Goal: Transaction & Acquisition: Purchase product/service

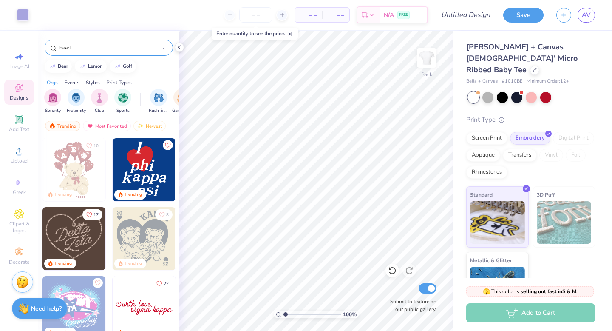
scroll to position [96, 0]
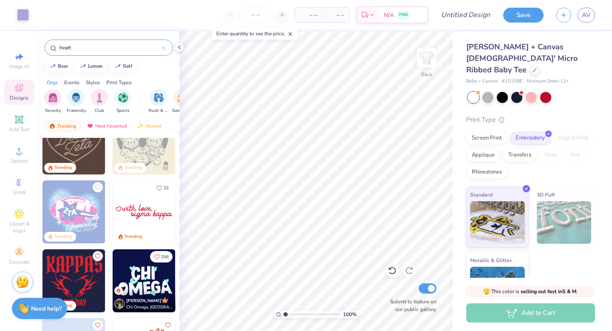
click at [167, 198] on img at bounding box center [144, 211] width 63 height 63
type input "6.08"
type input "4.64"
type input "1.14"
type input "3.00"
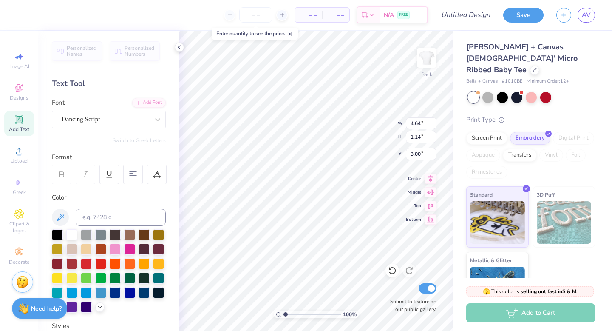
type input "6.09"
type input "2.83"
type input "3.00"
type textarea "alpha chi"
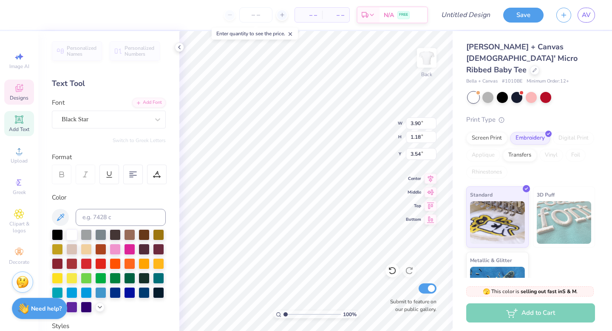
type input "3.88"
type input "0.67"
type input "0.64"
type input "4.15"
type input "0.63"
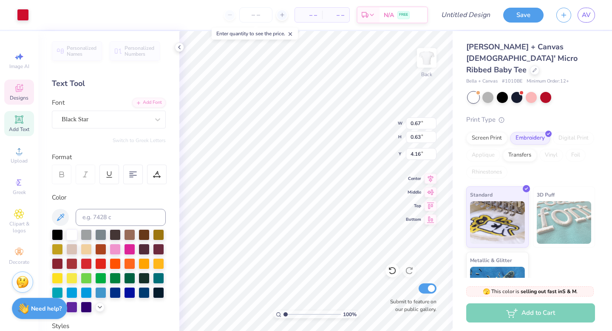
type input "3.88"
type input "0.79"
type input "0.75"
type input "3.90"
click at [101, 216] on input at bounding box center [121, 217] width 90 height 17
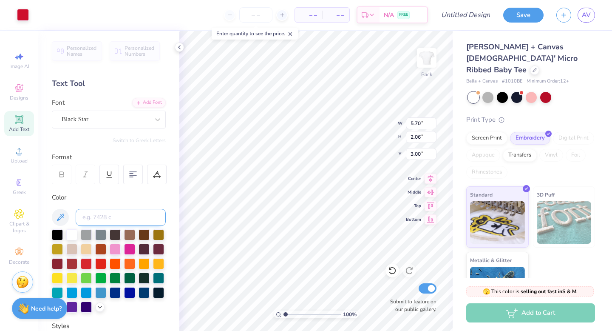
paste input "#ddc2ff"
click at [142, 218] on input "#ddc2ff" at bounding box center [121, 217] width 90 height 17
click at [86, 217] on input "#ddc2ff" at bounding box center [121, 217] width 90 height 17
click at [134, 216] on input "ddc2ff" at bounding box center [121, 217] width 90 height 17
click at [110, 198] on div "Color" at bounding box center [109, 198] width 114 height 10
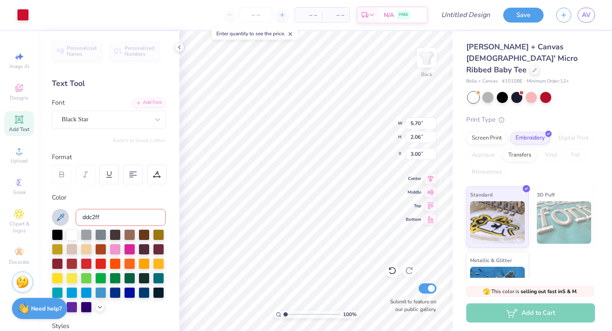
click at [53, 219] on button at bounding box center [60, 217] width 17 height 17
click at [91, 220] on input "ddc2ff" at bounding box center [121, 217] width 90 height 17
click at [110, 216] on input "ddc2ff" at bounding box center [121, 217] width 90 height 17
click at [59, 216] on icon at bounding box center [60, 217] width 10 height 10
click at [116, 218] on input "ddc2ff" at bounding box center [121, 217] width 90 height 17
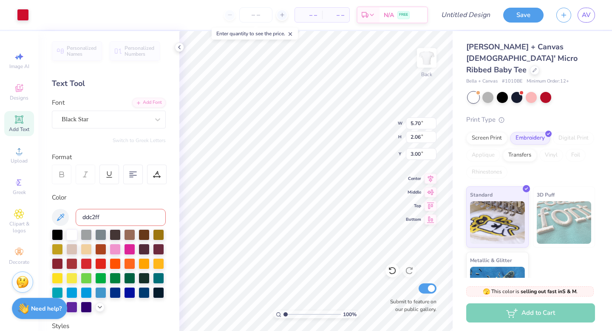
scroll to position [0, 0]
drag, startPoint x: 117, startPoint y: 218, endPoint x: 64, endPoint y: 215, distance: 52.8
click at [64, 215] on div "ddc2ff" at bounding box center [109, 217] width 114 height 17
click at [132, 221] on input "DDC2FF" at bounding box center [121, 217] width 90 height 17
click at [118, 202] on div "Color DDC2FF" at bounding box center [109, 253] width 114 height 120
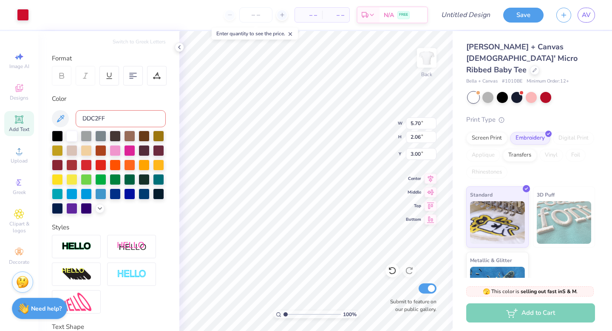
scroll to position [99, 0]
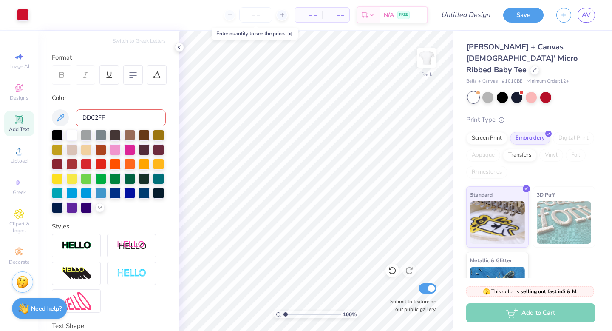
click at [20, 127] on span "Add Text" at bounding box center [19, 129] width 20 height 7
click at [118, 116] on input "DDC2FF" at bounding box center [121, 117] width 90 height 17
type input "D"
click at [99, 208] on icon at bounding box center [99, 206] width 7 height 7
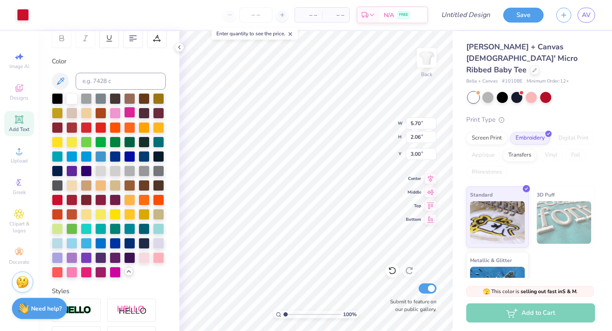
scroll to position [142, 0]
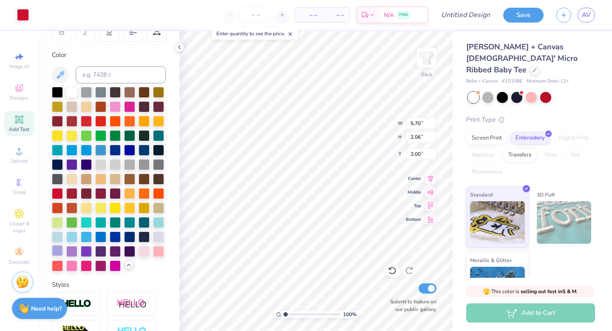
click at [60, 250] on div at bounding box center [57, 250] width 11 height 11
type input "3.20"
type input "5.70"
type input "2.06"
click at [59, 251] on div at bounding box center [57, 250] width 11 height 11
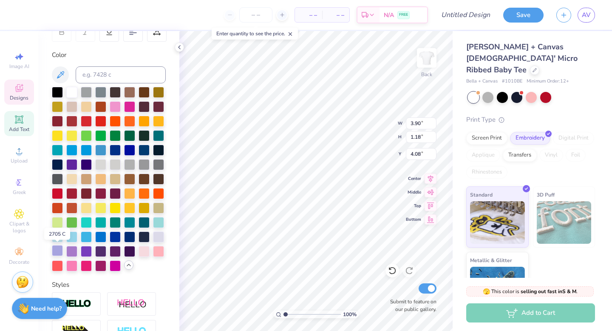
click at [57, 252] on div at bounding box center [57, 250] width 11 height 11
click at [37, 11] on div at bounding box center [38, 14] width 12 height 12
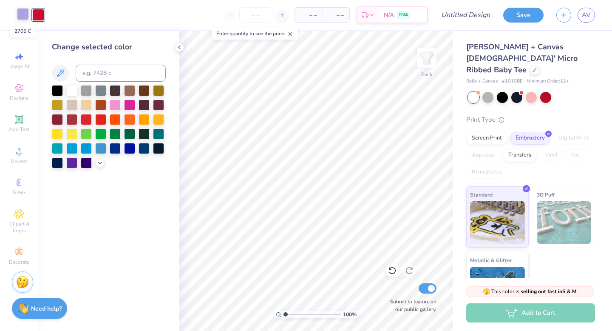
click at [23, 15] on div at bounding box center [23, 14] width 12 height 12
click at [36, 17] on div at bounding box center [38, 14] width 12 height 12
click at [106, 72] on input at bounding box center [121, 73] width 90 height 17
type input "2705"
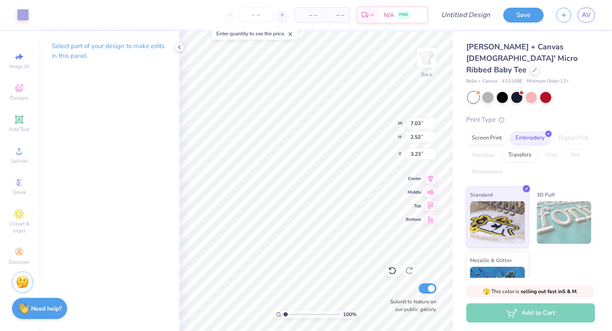
type input "7.03"
type input "2.52"
type input "3.00"
click at [310, 20] on div "– – Per Item" at bounding box center [308, 15] width 27 height 14
click at [248, 15] on input "number" at bounding box center [255, 14] width 33 height 15
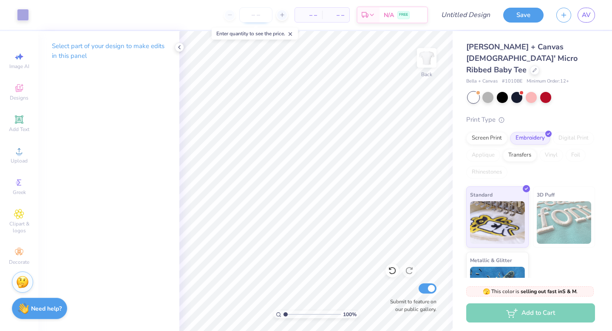
type input "8"
type input "80"
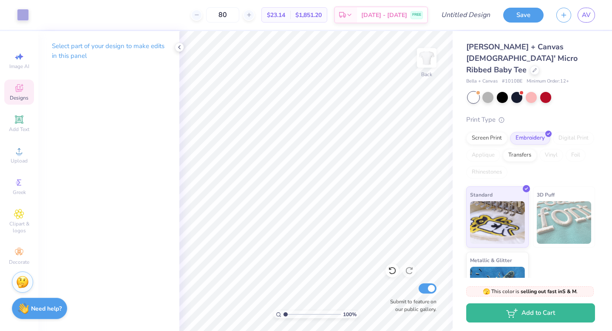
click at [23, 98] on span "Designs" at bounding box center [19, 97] width 19 height 7
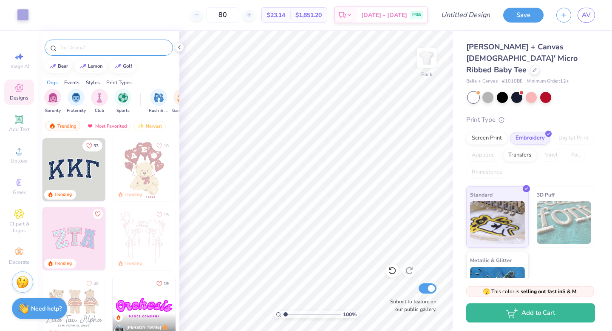
click at [119, 49] on input "text" at bounding box center [113, 47] width 109 height 9
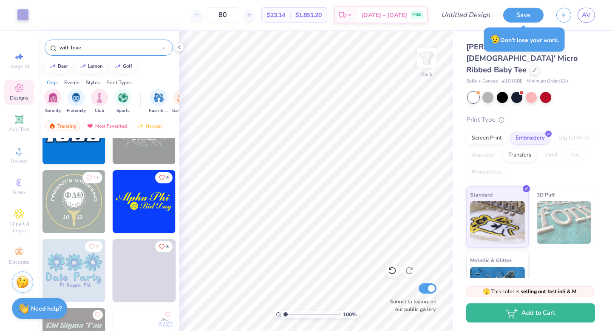
scroll to position [1623, 0]
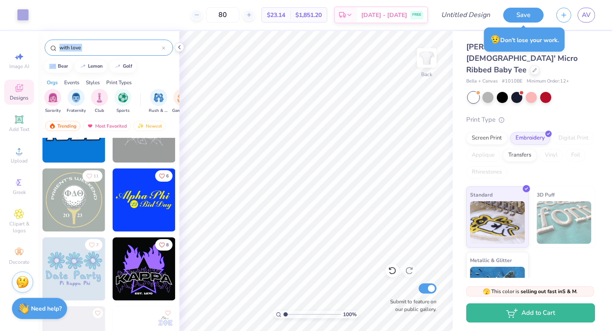
drag, startPoint x: 122, startPoint y: 42, endPoint x: 47, endPoint y: 38, distance: 74.9
click at [47, 38] on div "with love" at bounding box center [108, 45] width 141 height 29
click at [98, 48] on input "with love" at bounding box center [110, 47] width 103 height 9
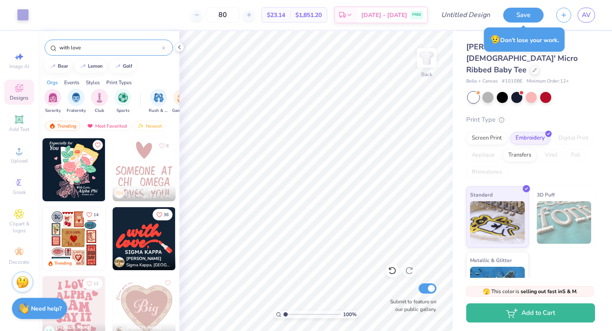
drag, startPoint x: 98, startPoint y: 48, endPoint x: 40, endPoint y: 48, distance: 58.7
click at [40, 48] on div "with love" at bounding box center [108, 45] width 141 height 29
type input "cursive"
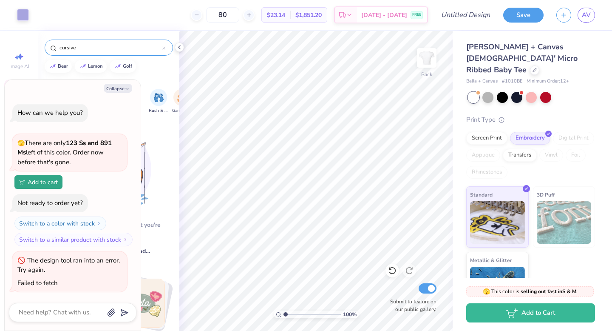
click at [89, 49] on input "cursive" at bounding box center [110, 47] width 103 height 9
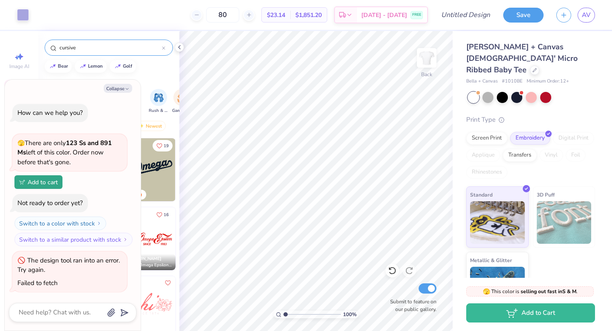
click at [89, 49] on input "cursive" at bounding box center [110, 47] width 103 height 9
click at [150, 79] on div "Orgs Events Styles Print Types" at bounding box center [108, 80] width 141 height 12
click at [124, 84] on button "Collapse" at bounding box center [118, 88] width 28 height 9
type textarea "x"
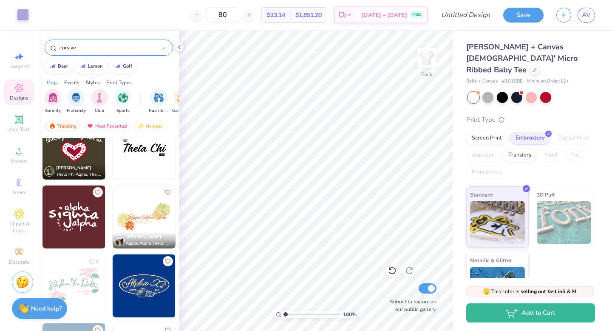
scroll to position [298, 0]
drag, startPoint x: 112, startPoint y: 46, endPoint x: 19, endPoint y: 46, distance: 93.1
click at [19, 47] on div "Art colors 80 $23.14 Per Item $1,851.20 Total Est. Delivery [DATE] - [DATE] FRE…" at bounding box center [306, 165] width 612 height 331
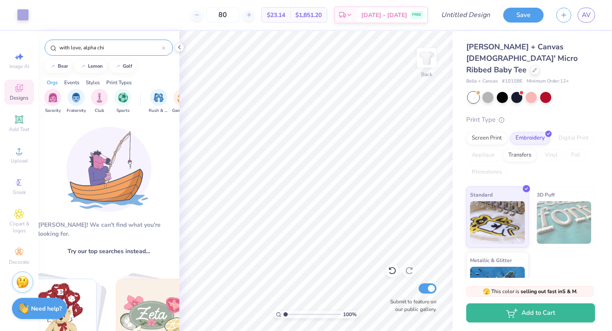
drag, startPoint x: 115, startPoint y: 49, endPoint x: 82, endPoint y: 48, distance: 33.6
click at [82, 48] on input "with love, alpha chi" at bounding box center [110, 47] width 103 height 9
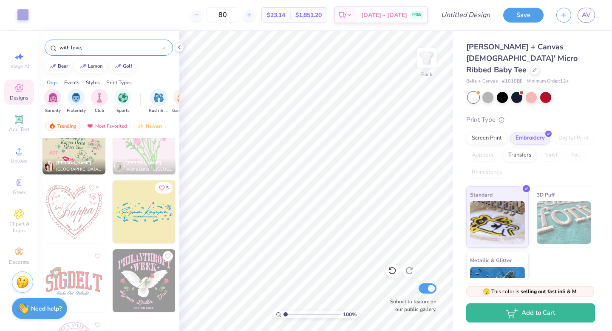
scroll to position [464, 0]
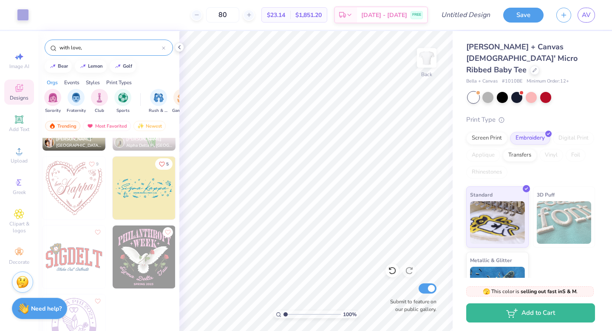
click at [108, 48] on input "with love," at bounding box center [110, 47] width 103 height 9
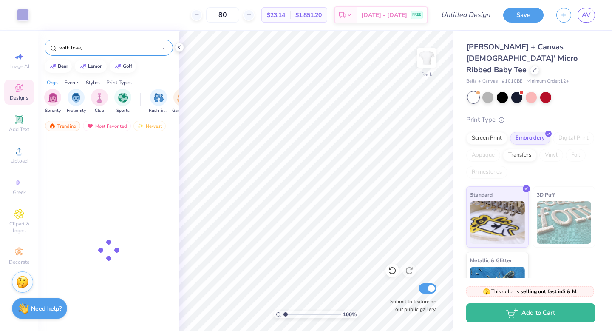
click at [108, 48] on input "with love," at bounding box center [110, 47] width 103 height 9
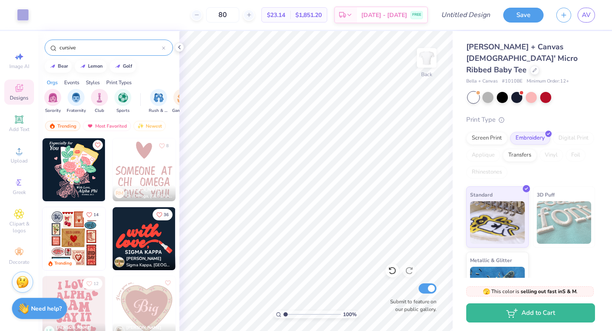
type input "cursive"
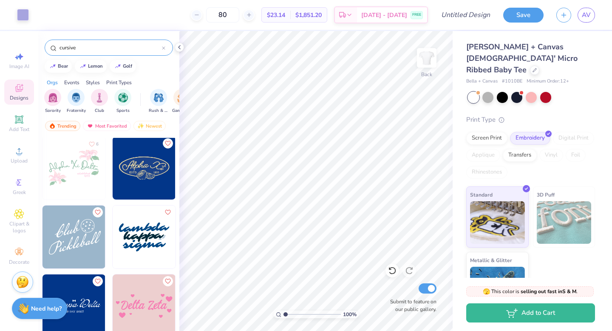
scroll to position [415, 0]
click at [81, 239] on img at bounding box center [74, 236] width 63 height 63
type input "6.96"
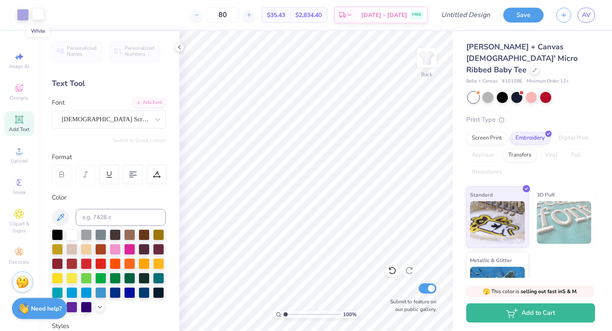
click at [41, 19] on div at bounding box center [38, 14] width 12 height 12
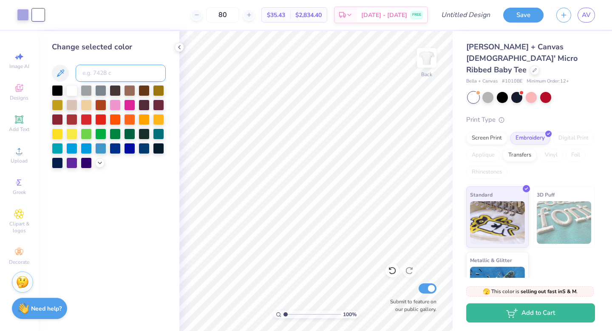
click at [99, 67] on input at bounding box center [121, 73] width 90 height 17
type input "2705"
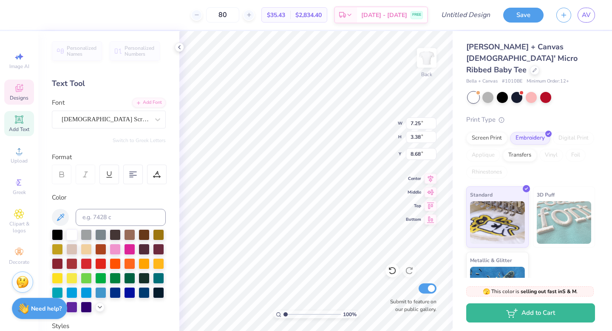
scroll to position [1, 0]
type textarea "with love, alpha chi"
type input "9.16"
type input "7.58"
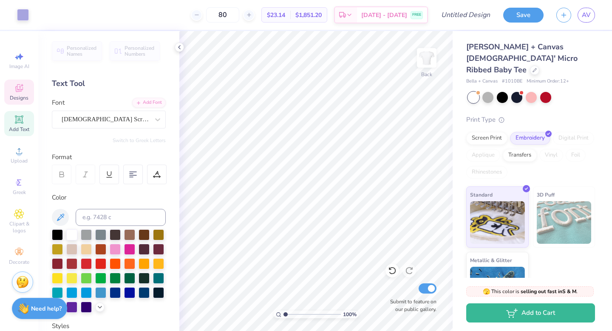
click at [22, 91] on icon at bounding box center [19, 89] width 7 height 6
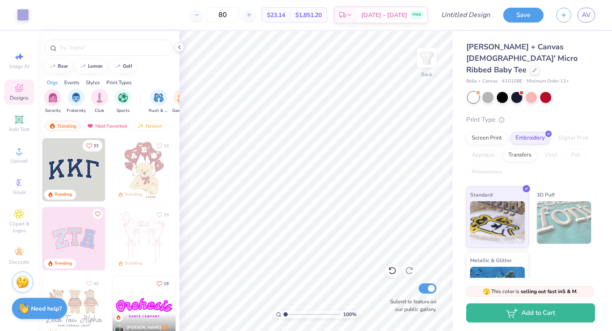
click at [107, 57] on div at bounding box center [108, 45] width 141 height 29
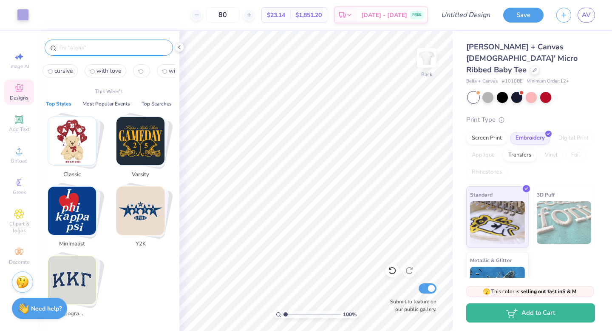
click at [92, 46] on input "text" at bounding box center [113, 47] width 109 height 9
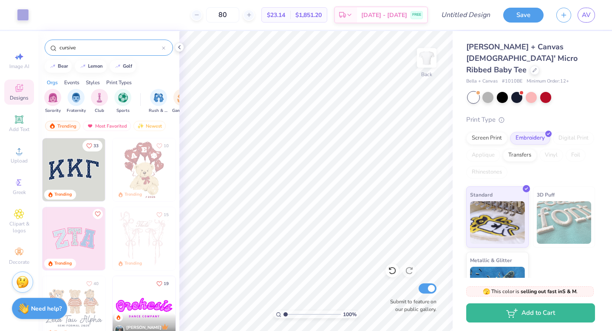
type input "cursive"
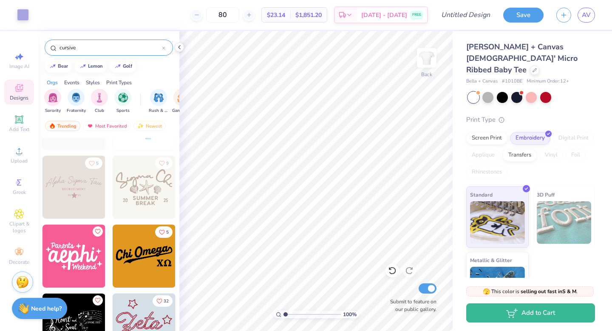
scroll to position [671, 0]
click at [78, 272] on img at bounding box center [74, 256] width 63 height 63
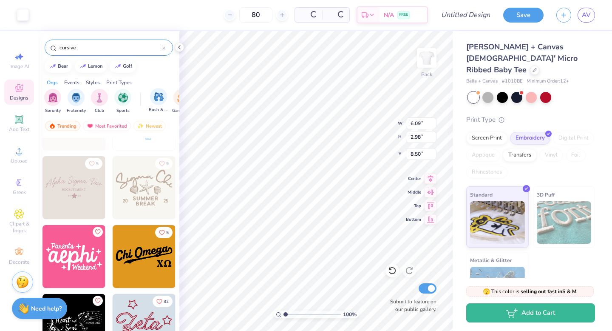
type input "8.50"
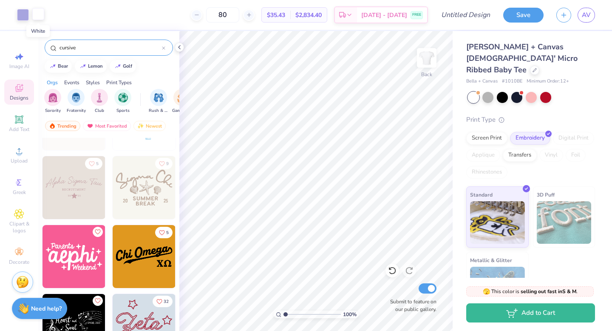
click at [34, 17] on div at bounding box center [38, 14] width 12 height 12
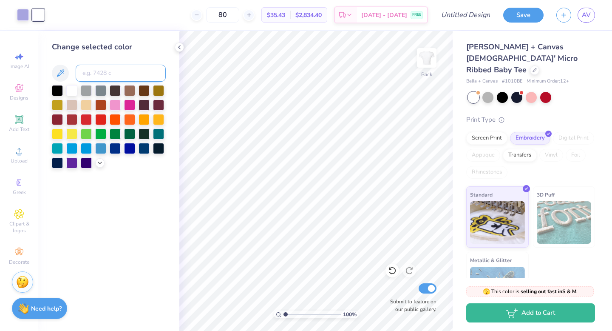
click at [113, 72] on input at bounding box center [121, 73] width 90 height 17
type input "2705"
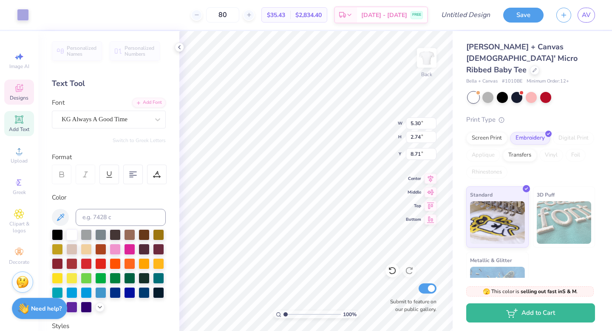
type input "8.71"
type input "11.45"
type textarea "with love, alpha chi"
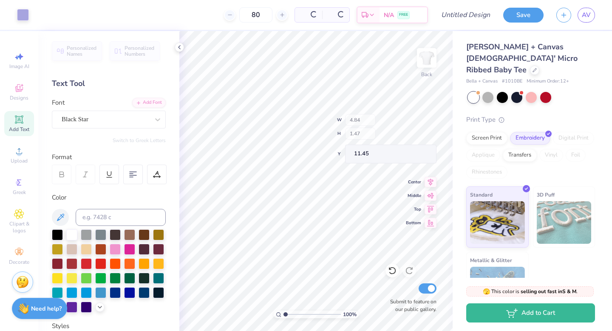
type input "4.84"
type input "1.47"
type input "4.05"
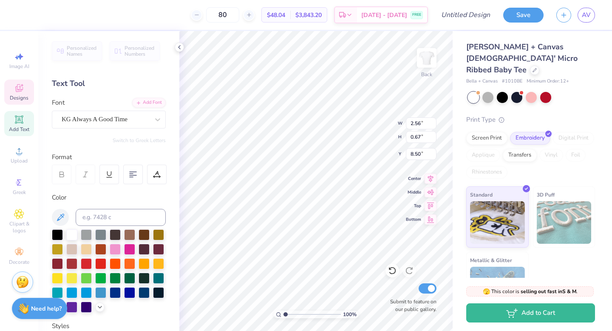
scroll to position [0, 0]
type textarea "with love"
type input "2.69"
type textarea "with love,"
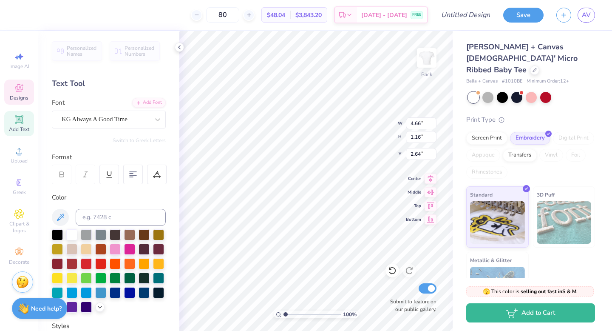
type input "4.66"
type input "1.16"
type input "4.16"
type textarea "alpha chi"
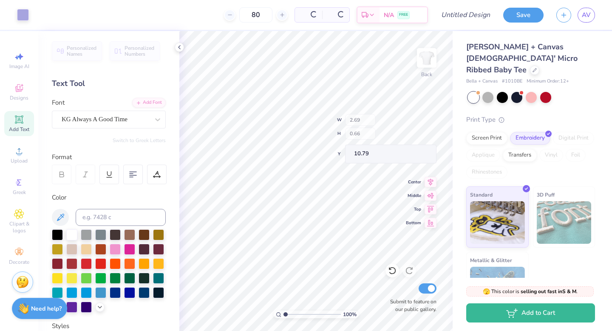
type input "10.83"
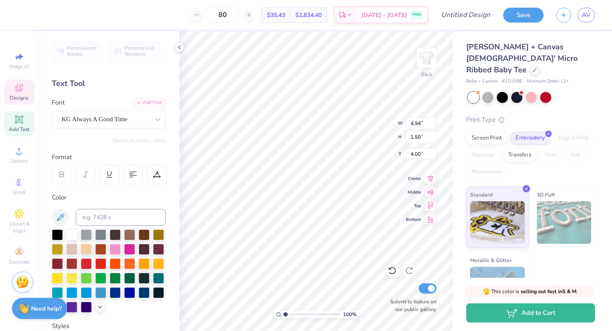
type input "4.16"
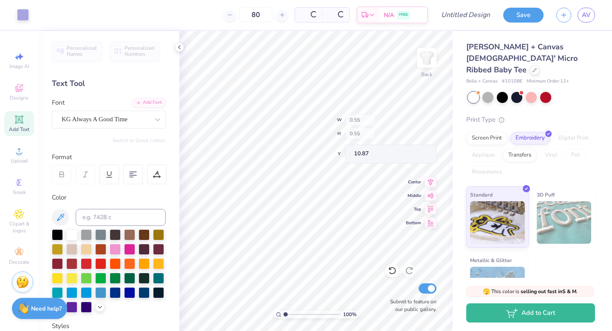
type input "2.45"
type input "2.47"
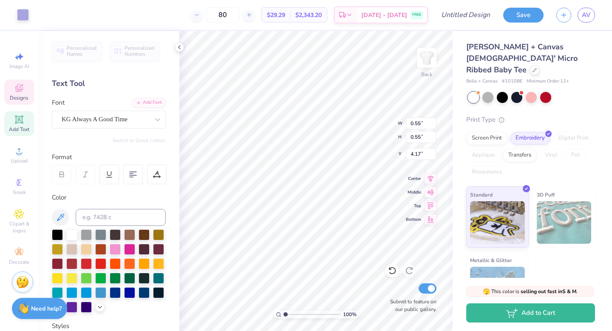
type input "7.95"
type input "4.94"
type input "1.50"
type input "4.17"
type input "6.28"
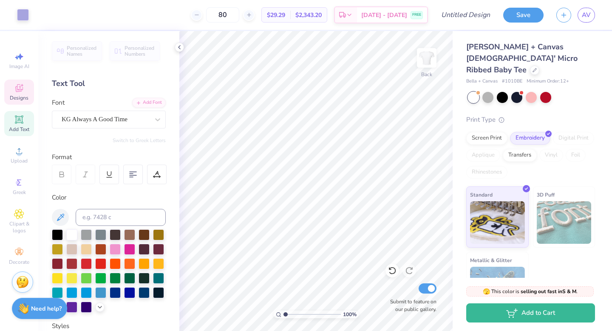
click at [19, 93] on icon at bounding box center [19, 88] width 10 height 10
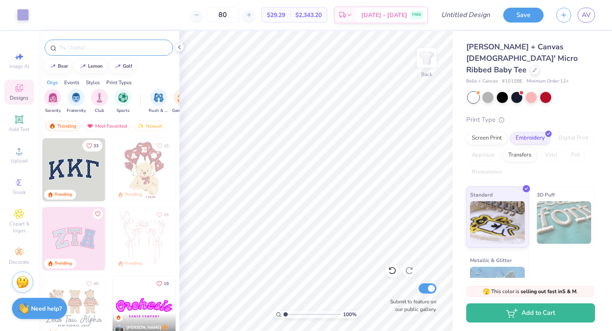
click at [116, 45] on input "text" at bounding box center [113, 47] width 109 height 9
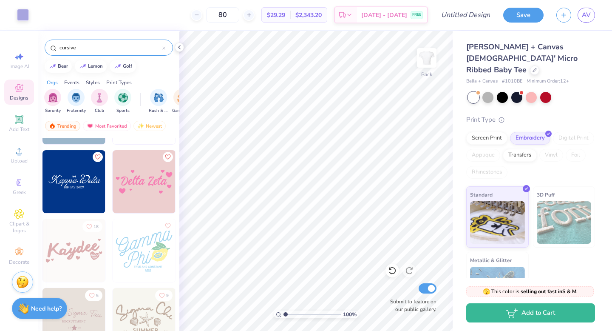
scroll to position [541, 0]
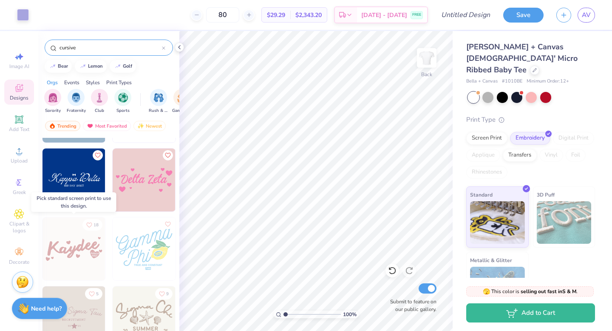
click at [94, 246] on img at bounding box center [74, 248] width 63 height 63
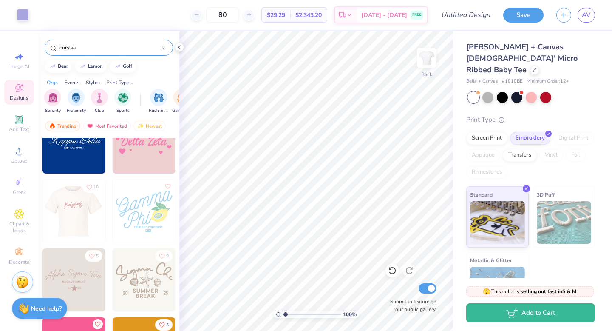
scroll to position [579, 0]
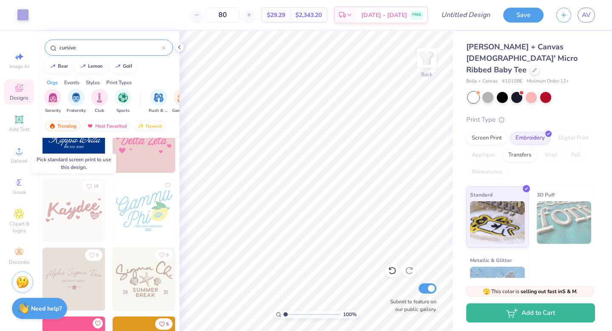
click at [70, 201] on img at bounding box center [74, 210] width 63 height 63
click at [71, 208] on img at bounding box center [74, 210] width 63 height 63
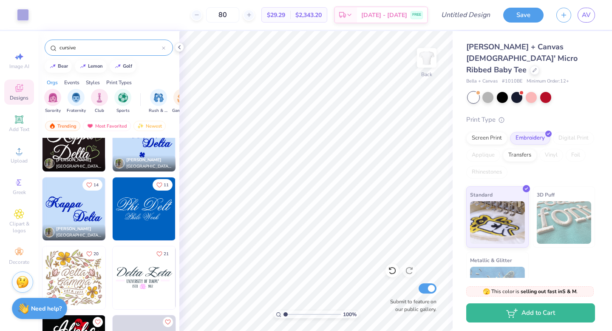
scroll to position [1495, 0]
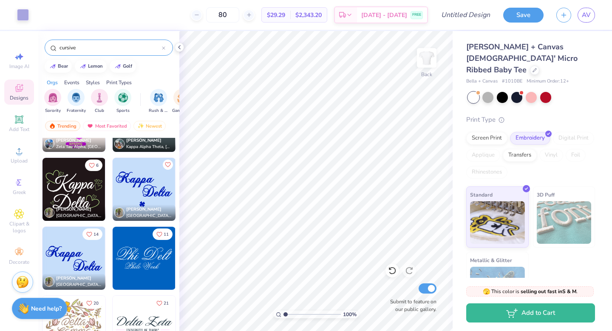
click at [116, 50] on input "cursive" at bounding box center [110, 47] width 103 height 9
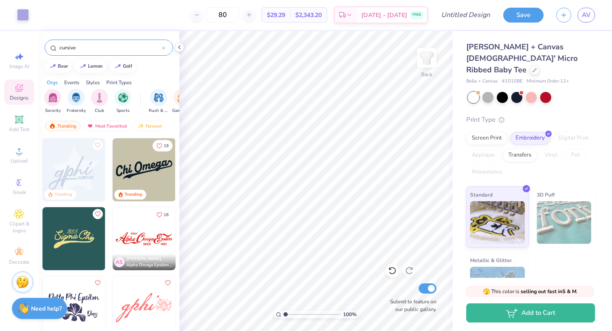
click at [116, 50] on input "cursive" at bounding box center [110, 47] width 103 height 9
type input "hearts"
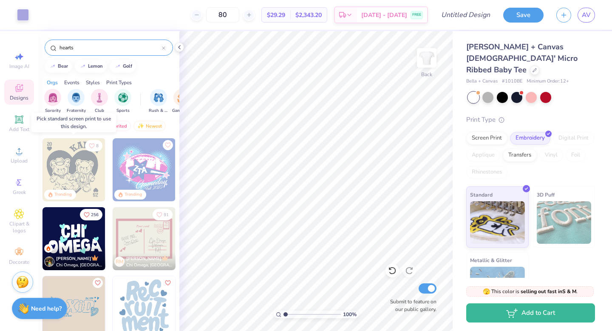
scroll to position [63, 0]
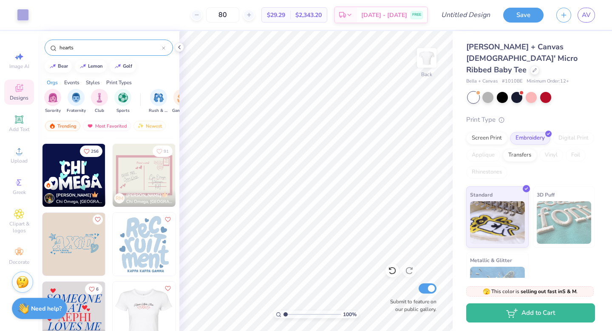
click at [89, 247] on img at bounding box center [74, 244] width 63 height 63
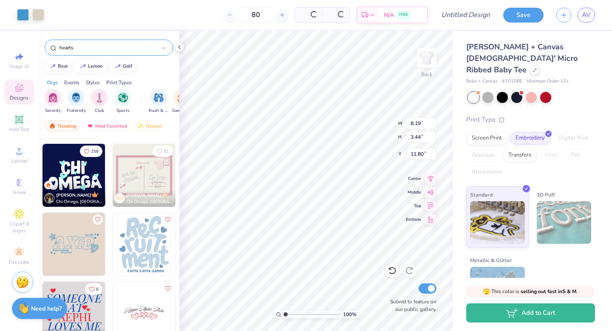
type input "11.80"
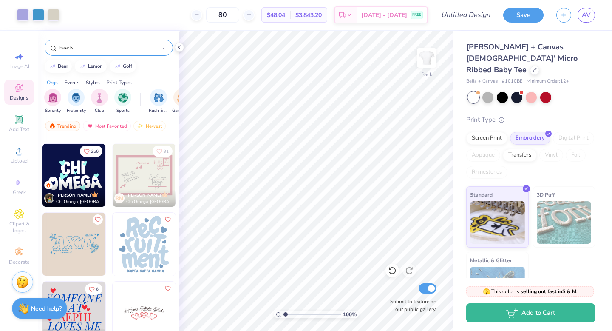
click at [162, 237] on img at bounding box center [144, 244] width 63 height 63
type input "4.28"
type input "4.92"
type input "6.56"
type input "0.55"
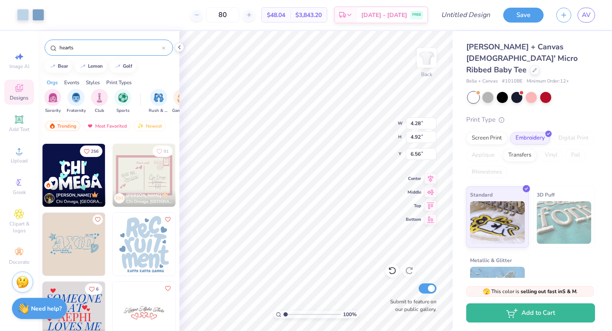
type input "0.55"
type input "1.97"
type input "4.28"
type input "4.92"
type input "6.56"
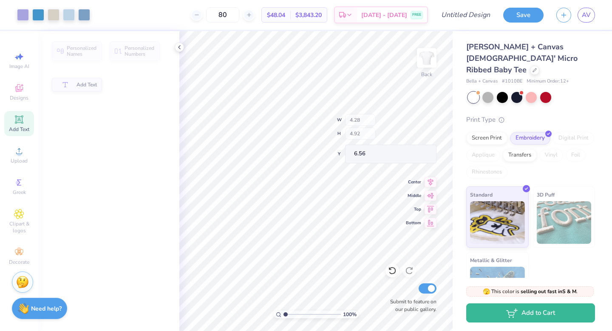
type input "0.56"
type input "1.61"
type input "8.24"
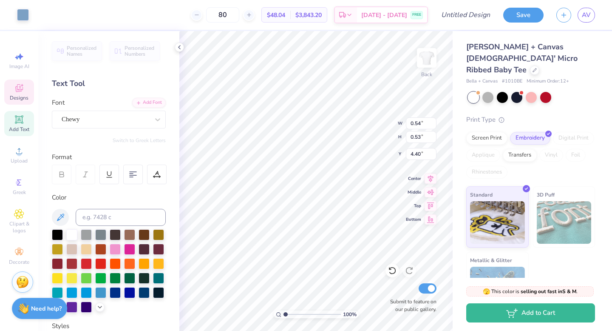
type input "4.40"
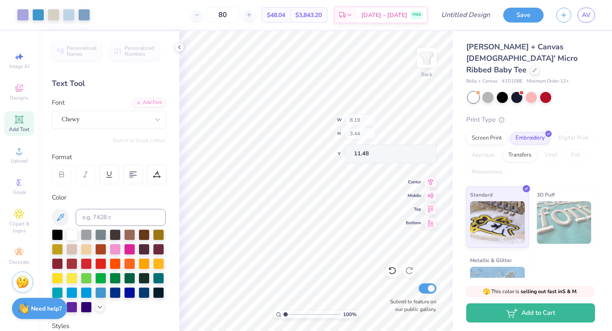
type input "11.48"
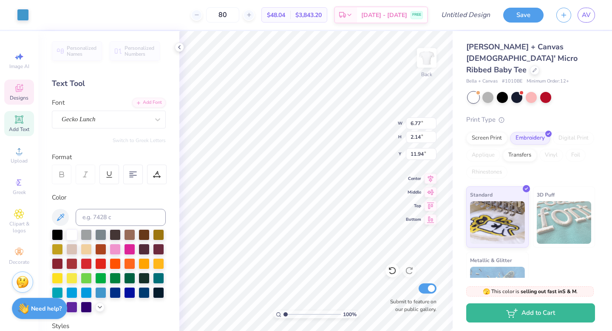
type input "6.77"
type input "2.14"
type input "11.97"
type input "6.94"
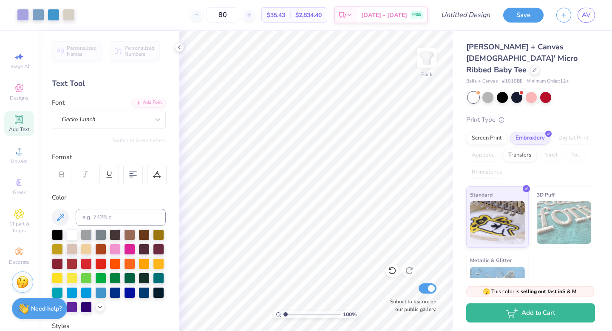
click at [388, 281] on div "100 % Back Submit to feature on our public gallery." at bounding box center [315, 181] width 273 height 300
type input "0.55"
type input "4.41"
type input "0.95"
type input "0.91"
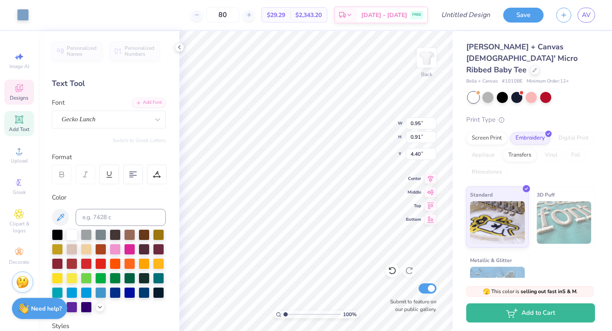
type input "4.17"
type input "10.23"
type input "4.94"
type input "1.50"
type input "4.34"
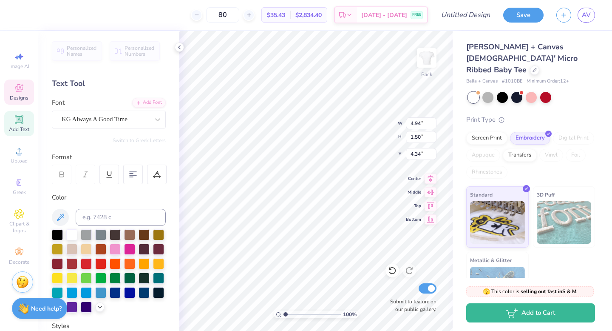
type input "0.95"
type input "0.91"
type input "4.34"
click at [39, 14] on div at bounding box center [38, 14] width 12 height 12
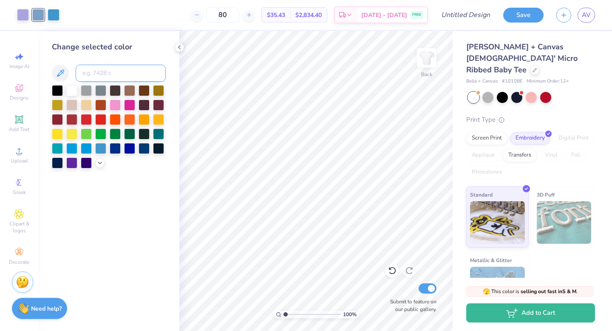
click at [94, 72] on input at bounding box center [121, 73] width 90 height 17
type input "2705"
click at [42, 17] on div at bounding box center [38, 14] width 12 height 12
click at [109, 68] on input at bounding box center [121, 73] width 90 height 17
type input "2705"
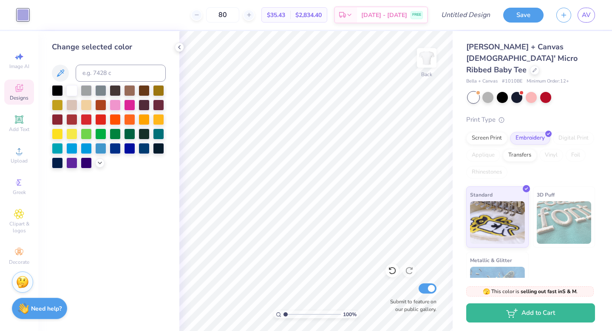
click at [17, 99] on span "Designs" at bounding box center [19, 97] width 19 height 7
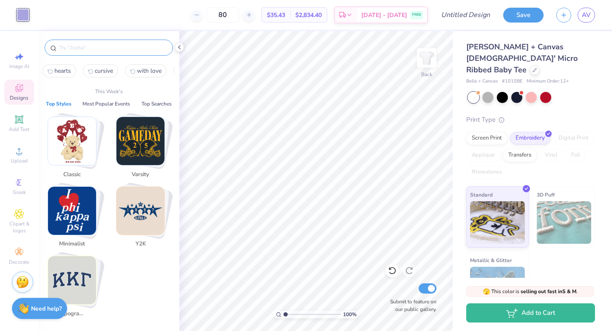
click at [79, 48] on input "text" at bounding box center [113, 47] width 109 height 9
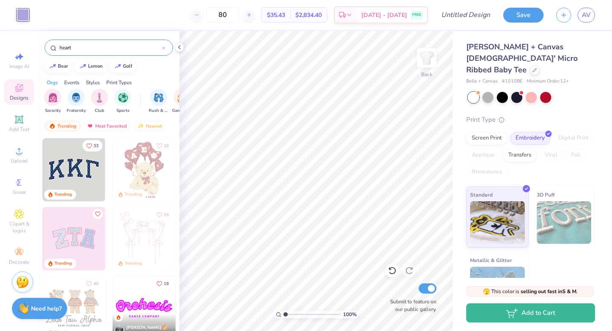
type input "heart"
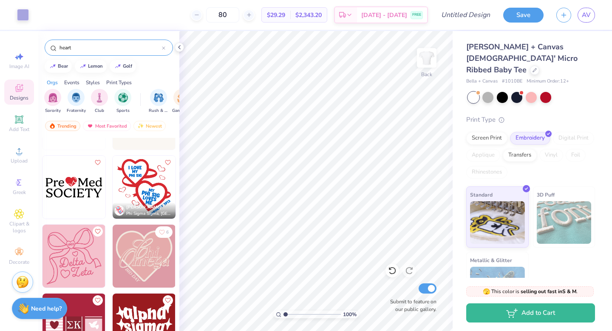
scroll to position [4260, 0]
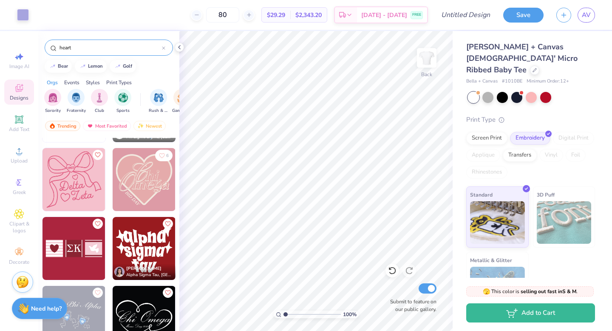
click at [87, 184] on img at bounding box center [74, 179] width 63 height 63
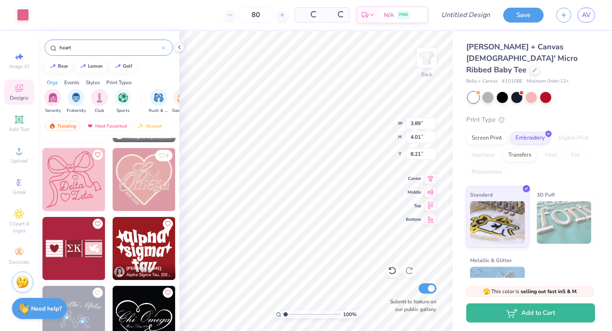
type input "8.21"
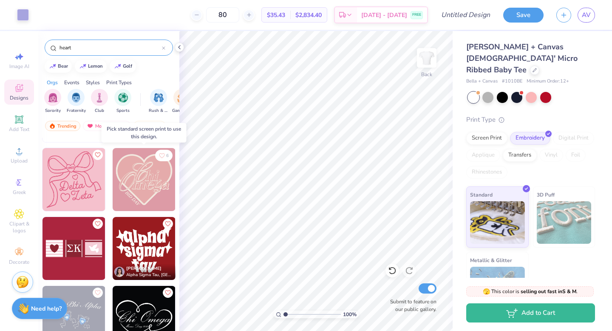
click at [146, 187] on img at bounding box center [144, 179] width 63 height 63
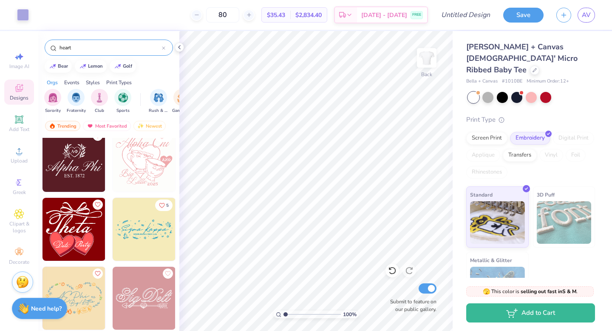
scroll to position [8135, 0]
click at [90, 165] on img at bounding box center [74, 161] width 63 height 63
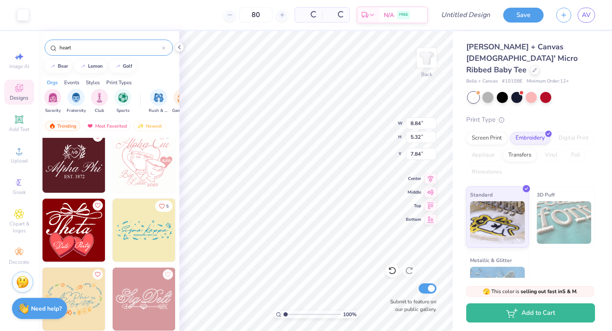
type input "7.84"
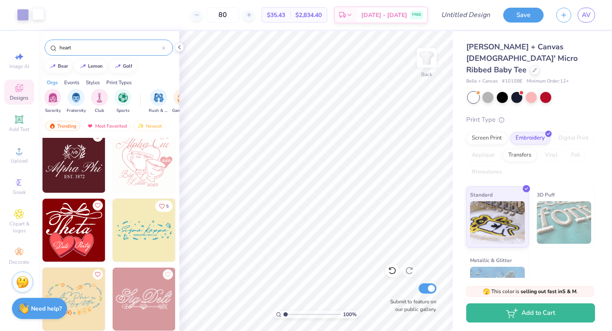
click at [43, 14] on div at bounding box center [38, 14] width 12 height 12
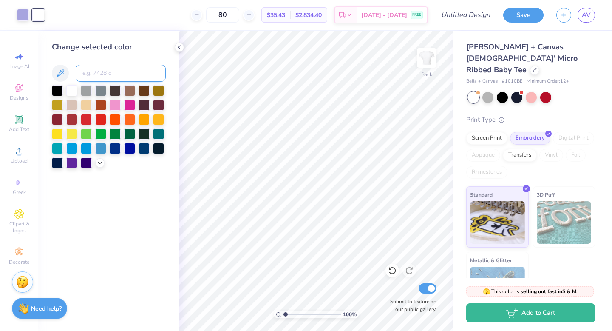
click at [107, 75] on input at bounding box center [121, 73] width 90 height 17
type input "7"
type input "2705"
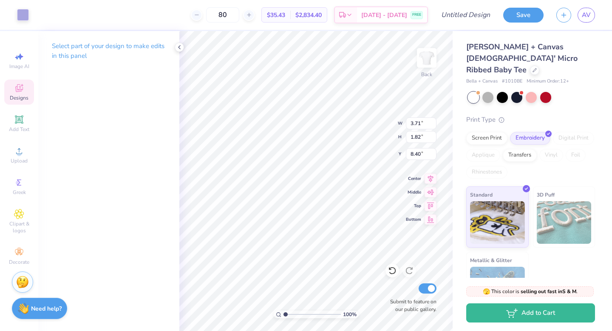
type input "3.71"
type input "1.82"
type input "8.40"
click at [19, 92] on icon at bounding box center [19, 88] width 10 height 10
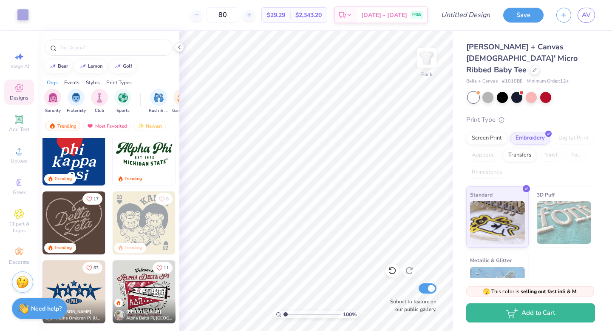
scroll to position [385, 0]
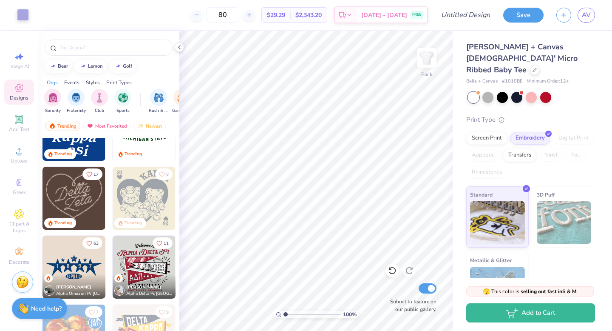
click at [99, 195] on img at bounding box center [74, 198] width 63 height 63
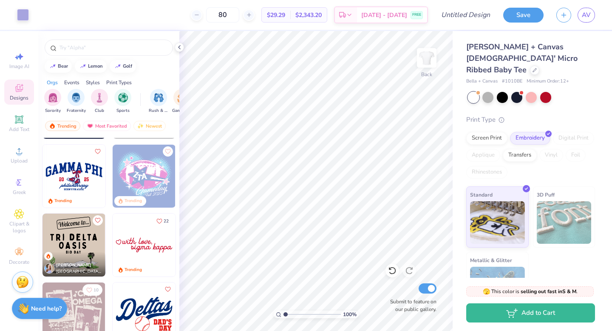
scroll to position [691, 0]
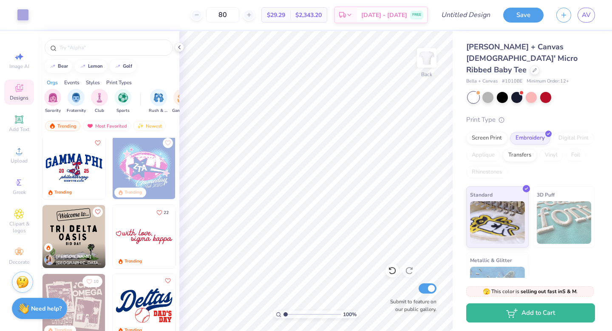
click at [139, 244] on img at bounding box center [144, 236] width 63 height 63
type input "13.41"
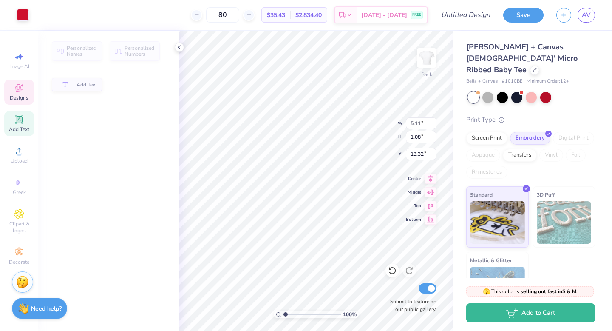
type input "5.11"
type input "1.08"
type input "13.32"
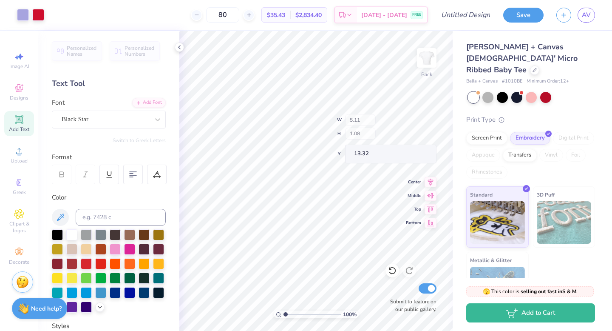
type input "0.67"
type input "0.64"
type input "13.00"
type input "7.38"
type input "0.68"
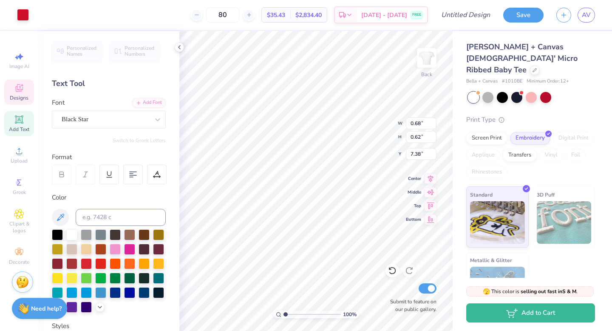
type input "0.62"
type input "7.41"
click at [39, 16] on div at bounding box center [38, 14] width 12 height 12
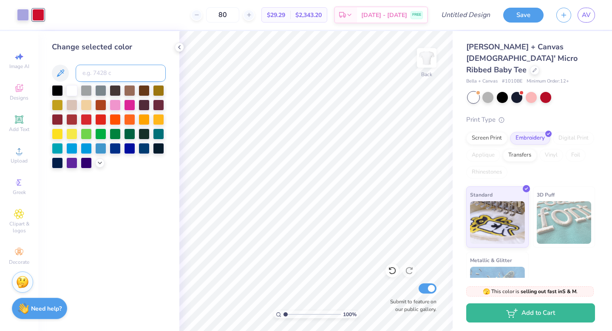
click at [94, 70] on input at bounding box center [121, 73] width 90 height 17
type input "2705"
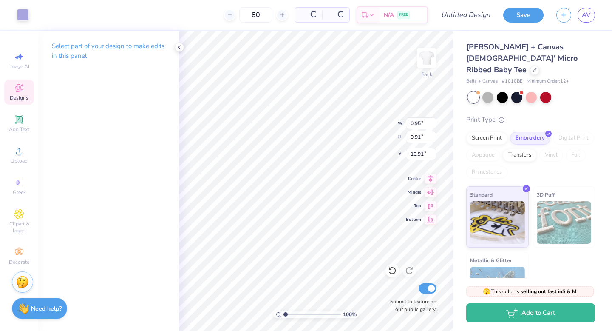
type input "10.91"
type input "0.68"
type input "0.62"
type input "7.41"
type input "1.09"
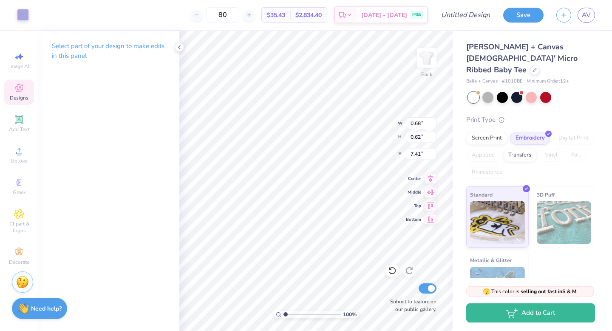
type input "1.01"
type input "7.49"
type input "1.02"
type input "7.48"
type input "4.34"
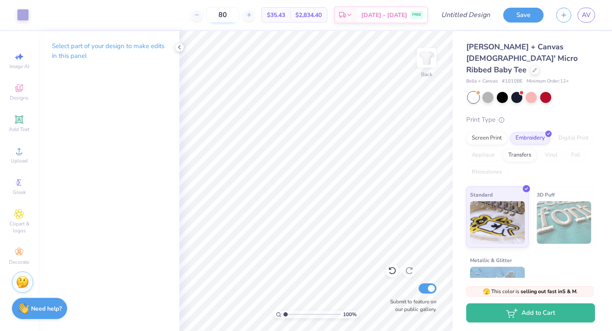
click at [239, 17] on input "80" at bounding box center [222, 14] width 33 height 15
type input "8"
type input "75"
click at [18, 250] on circle at bounding box center [19, 249] width 5 height 5
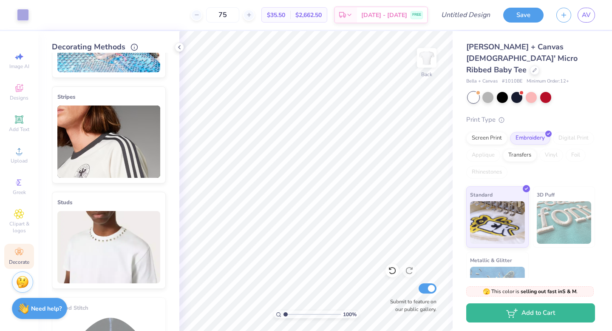
scroll to position [0, 0]
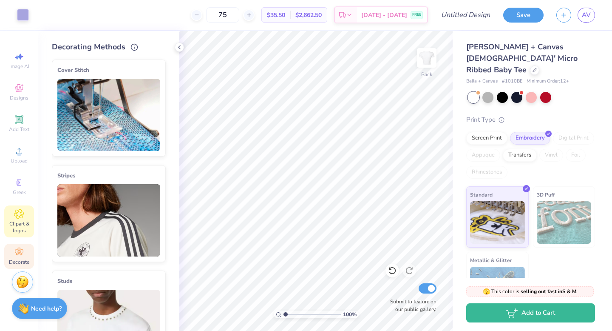
click at [17, 216] on icon at bounding box center [19, 214] width 10 height 10
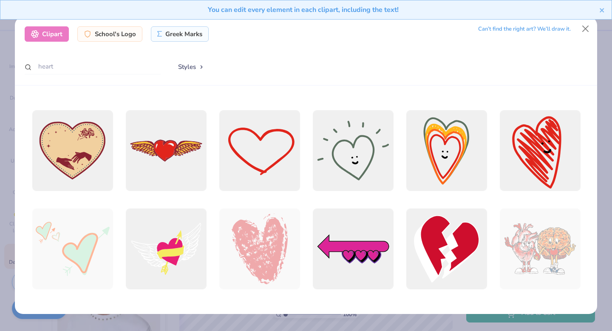
scroll to position [189, 0]
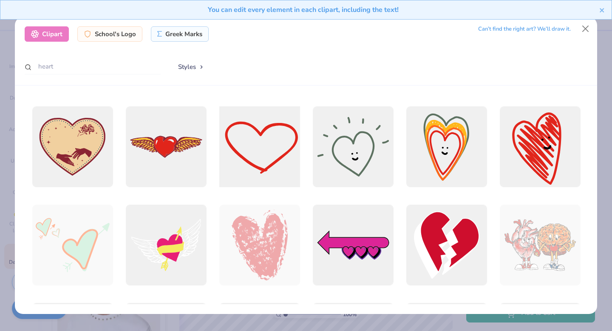
click at [265, 159] on div at bounding box center [259, 146] width 89 height 89
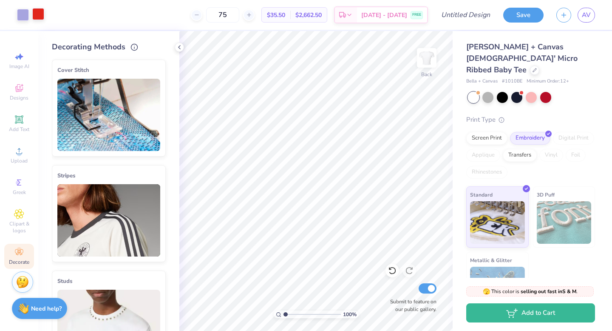
click at [43, 16] on div at bounding box center [38, 14] width 12 height 12
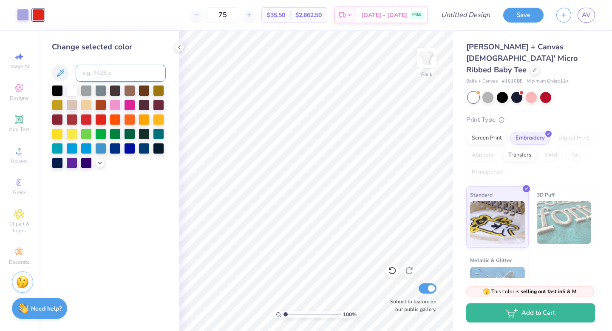
click at [97, 77] on input at bounding box center [121, 73] width 90 height 17
type input "2705"
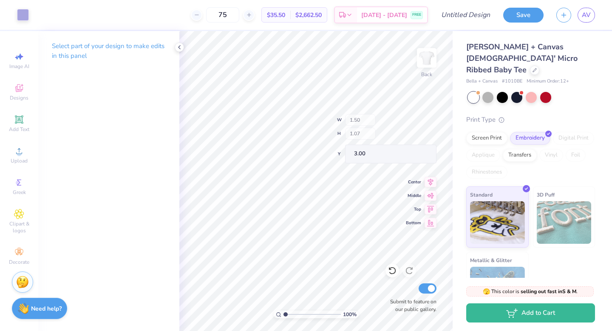
type input "1.50"
type input "1.07"
click at [17, 219] on div "Clipart & logos" at bounding box center [19, 221] width 30 height 32
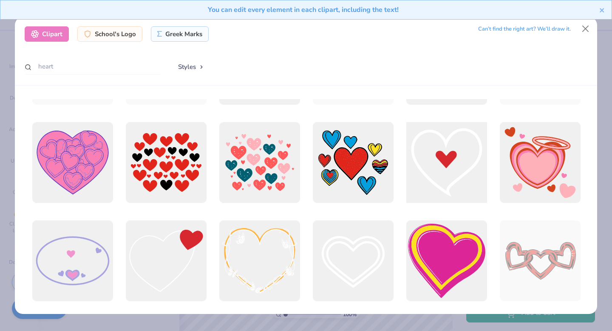
scroll to position [860, 0]
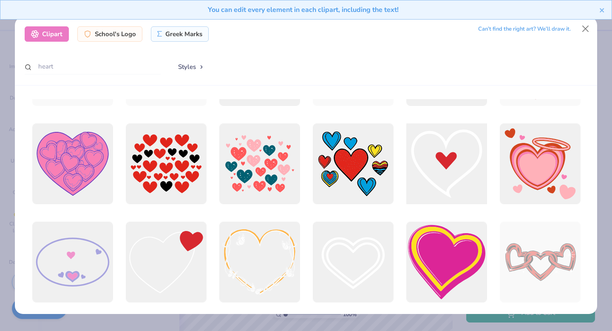
click at [444, 162] on div at bounding box center [446, 163] width 89 height 89
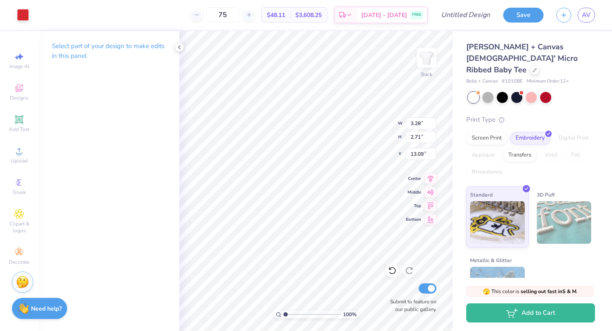
type input "13.09"
type input "11.02"
type input "10.62"
type input "3.00"
type input "4.25"
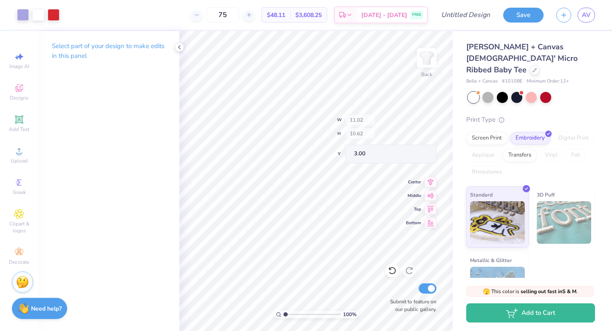
type input "4.10"
click at [34, 13] on div at bounding box center [38, 14] width 12 height 12
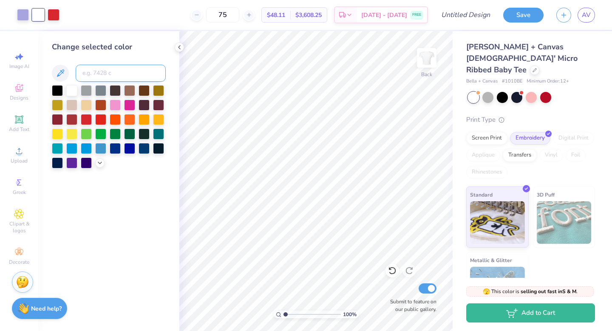
click at [102, 71] on input at bounding box center [121, 73] width 90 height 17
type input "2705"
click at [39, 14] on div at bounding box center [38, 14] width 12 height 12
click at [111, 76] on input at bounding box center [121, 73] width 90 height 17
type input "2705"
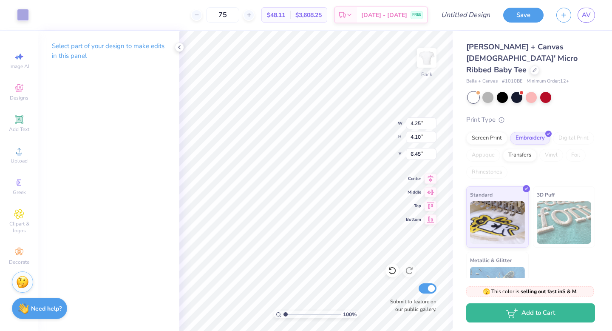
type input "6.45"
type input "4.25"
type input "4.10"
type input "6.45"
type input "1.45"
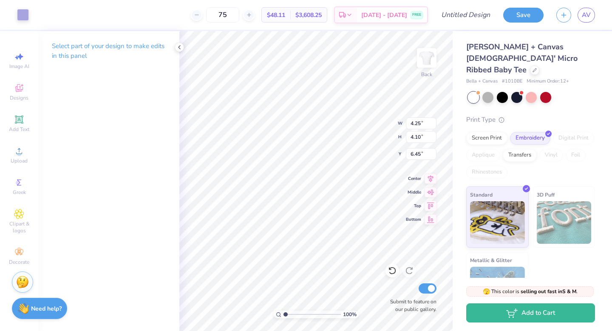
type input "1.40"
type input "1.05"
type input "0.87"
type input "1.00"
type input "0.95"
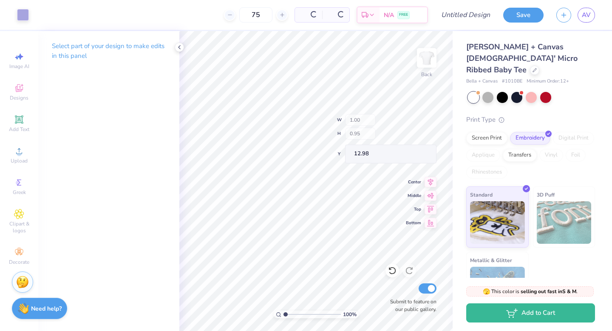
type input "4.34"
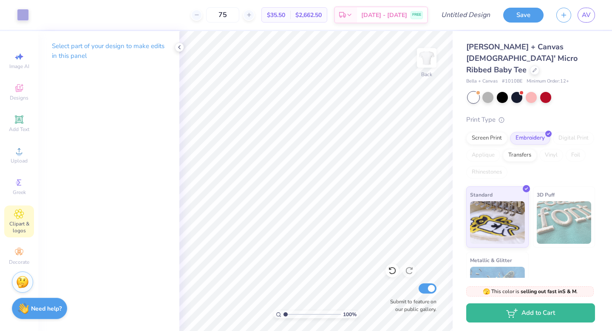
click at [19, 216] on icon at bounding box center [19, 214] width 10 height 10
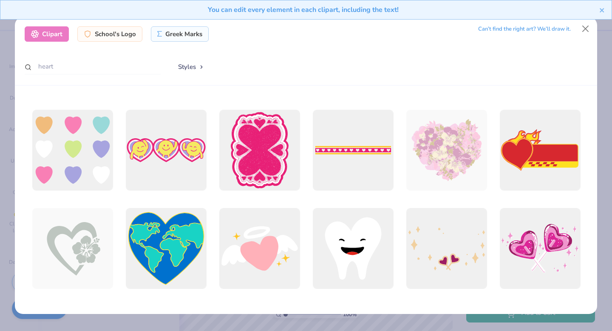
scroll to position [1658, 0]
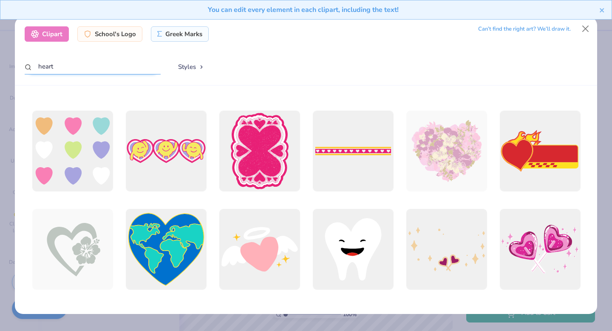
click at [99, 61] on input "heart" at bounding box center [93, 67] width 136 height 16
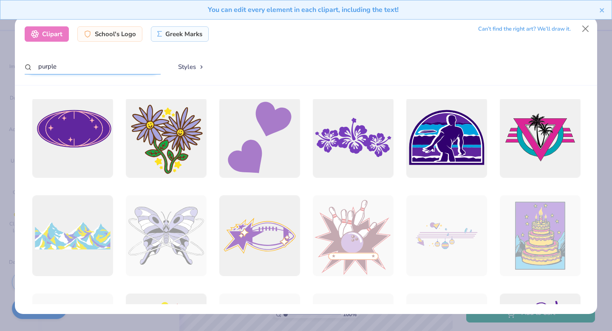
scroll to position [4, 0]
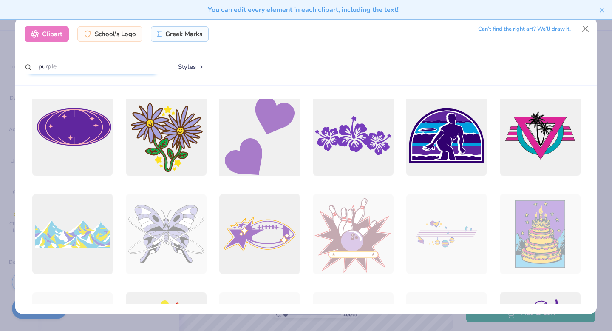
type input "purple"
click at [261, 140] on div at bounding box center [259, 135] width 89 height 89
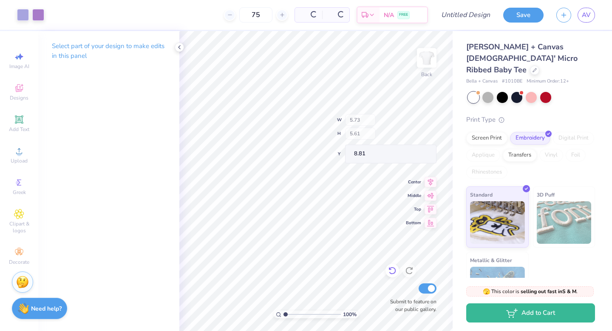
type input "8.81"
type input "6.02"
type input "5.81"
type input "3.00"
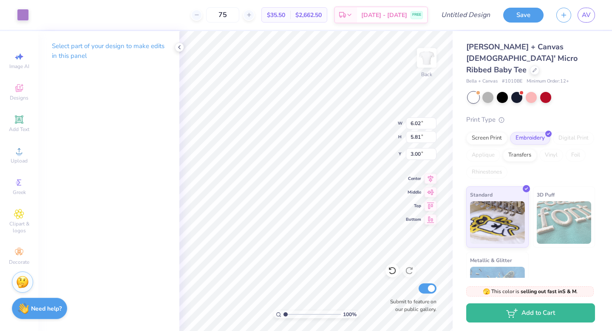
type input "1.25"
type input "1.20"
type input "7.60"
click at [26, 14] on div at bounding box center [23, 14] width 12 height 12
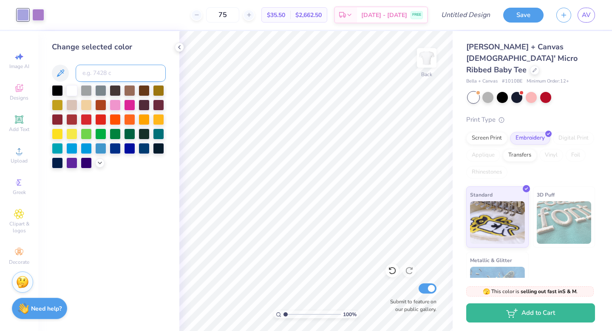
click at [114, 71] on input at bounding box center [121, 73] width 90 height 17
type input "2577"
type input "25"
click at [23, 214] on icon at bounding box center [18, 213] width 9 height 9
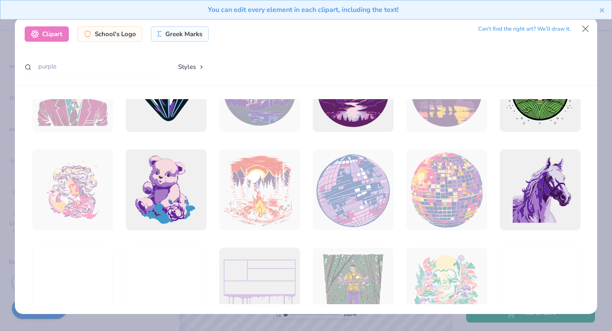
scroll to position [614, 0]
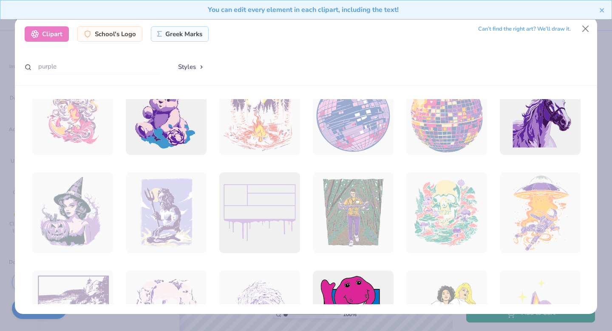
click at [284, 229] on div at bounding box center [259, 212] width 81 height 81
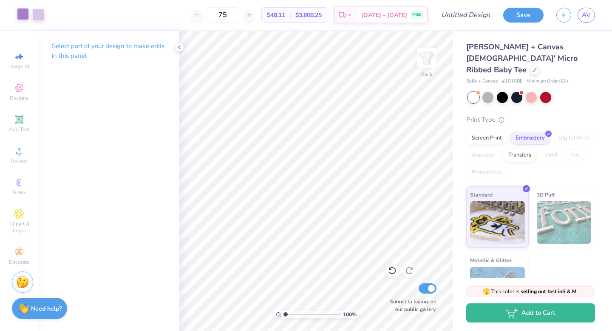
click at [23, 13] on div at bounding box center [23, 14] width 12 height 12
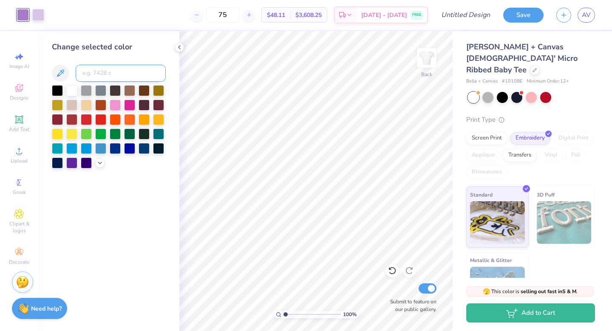
click at [103, 68] on input at bounding box center [121, 73] width 90 height 17
type input "263"
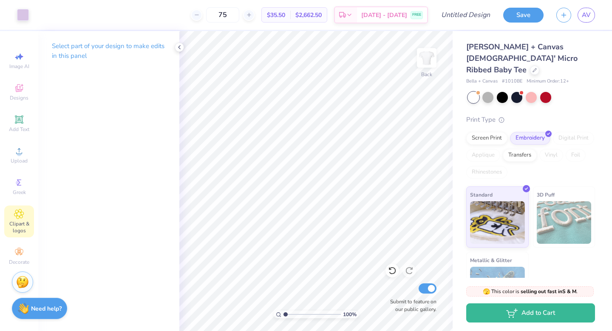
click at [27, 218] on div "Clipart & logos" at bounding box center [19, 221] width 30 height 32
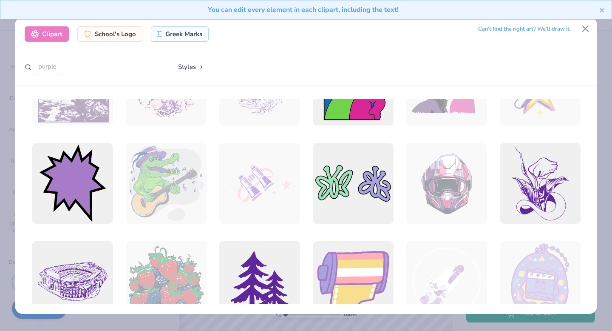
scroll to position [840, 0]
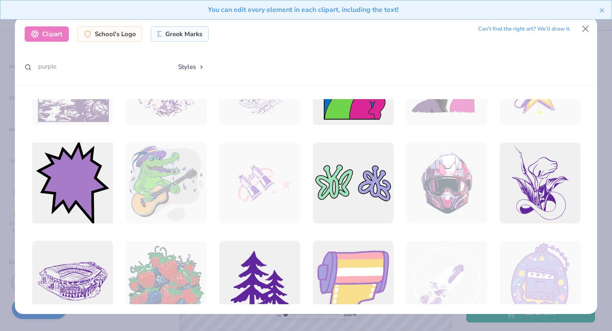
click at [97, 178] on div at bounding box center [72, 183] width 89 height 89
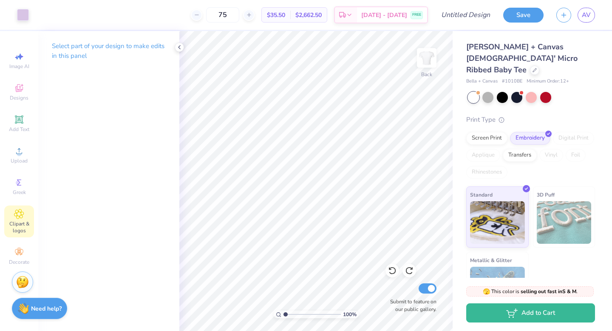
click at [23, 217] on icon at bounding box center [19, 214] width 10 height 10
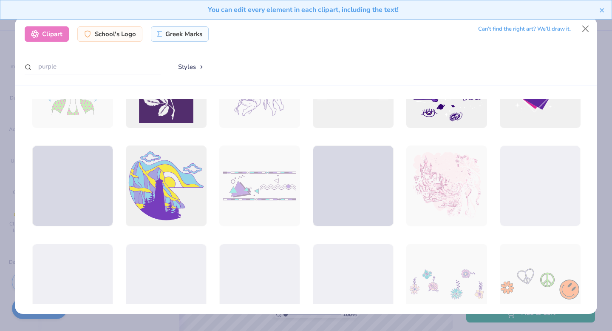
scroll to position [2704, 0]
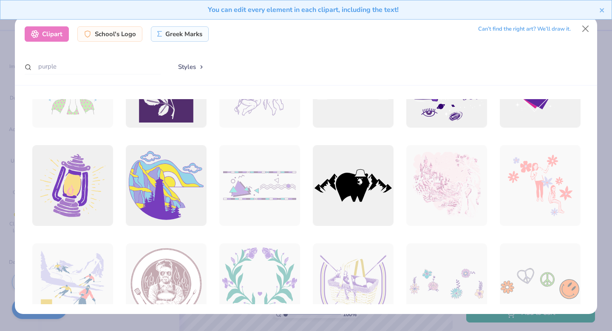
click at [585, 25] on div "You can edit every element in each clipart, including the text!" at bounding box center [306, 13] width 612 height 26
click at [585, 28] on button "Close" at bounding box center [586, 29] width 16 height 16
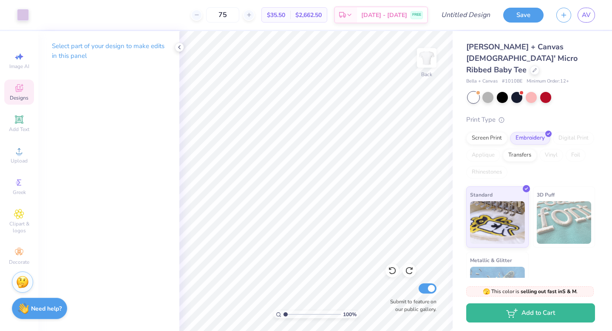
click at [17, 98] on span "Designs" at bounding box center [19, 97] width 19 height 7
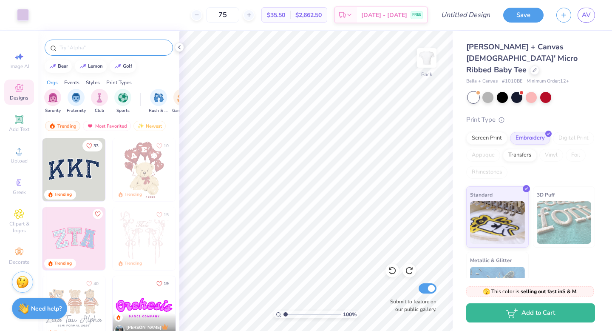
click at [75, 48] on input "text" at bounding box center [113, 47] width 109 height 9
type input "purple"
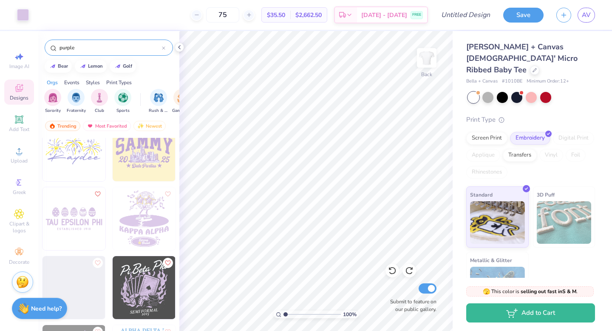
scroll to position [1272, 0]
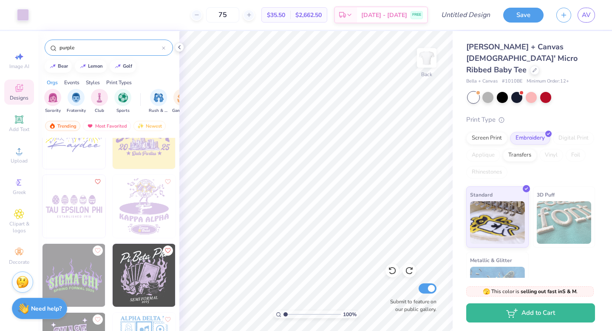
click at [93, 214] on img at bounding box center [74, 206] width 63 height 63
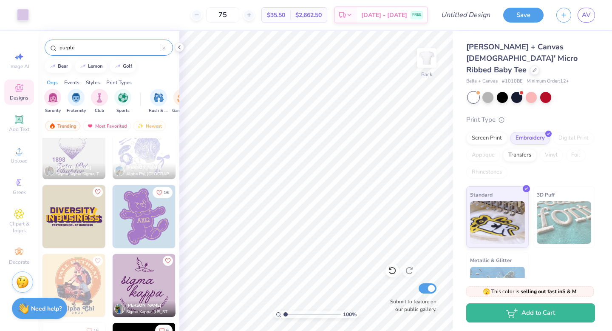
scroll to position [1853, 0]
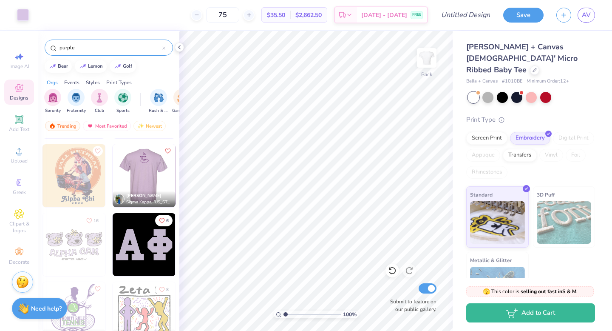
click at [149, 234] on img at bounding box center [144, 244] width 63 height 63
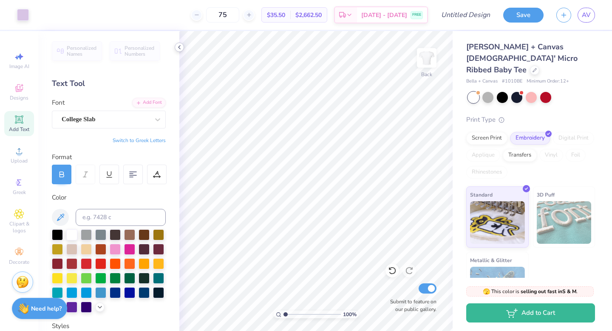
click at [180, 48] on icon at bounding box center [179, 47] width 7 height 7
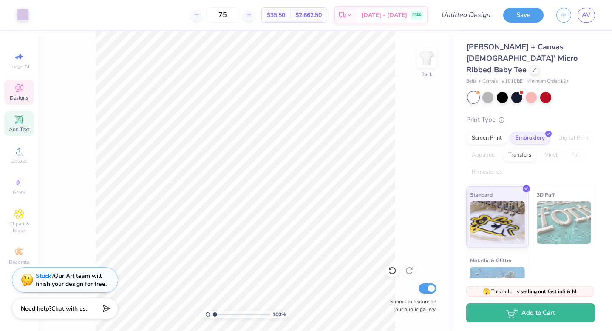
click at [20, 94] on div "Designs" at bounding box center [19, 91] width 30 height 25
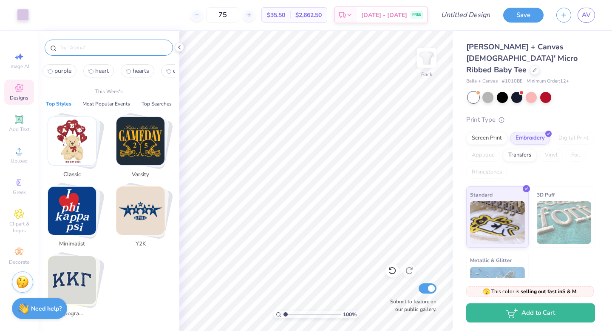
click at [95, 51] on input "text" at bounding box center [113, 47] width 109 height 9
click at [64, 71] on span "purple" at bounding box center [62, 71] width 17 height 8
type input "purple"
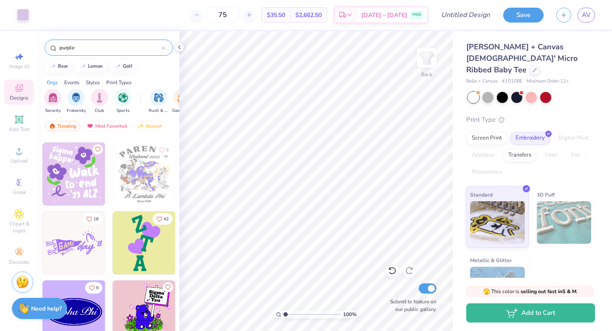
scroll to position [3097, 0]
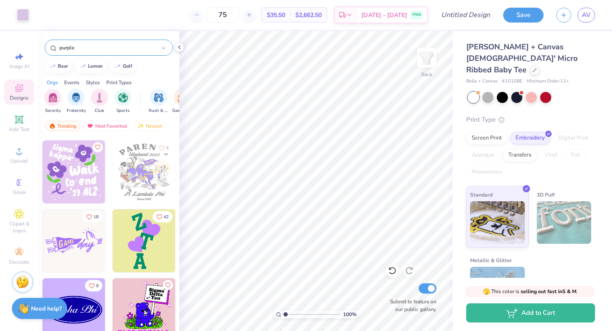
click at [89, 180] on img at bounding box center [74, 171] width 63 height 63
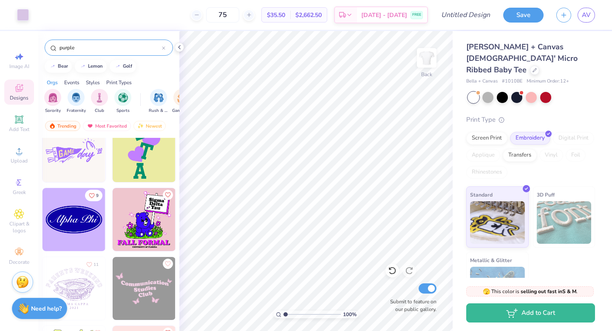
scroll to position [3192, 0]
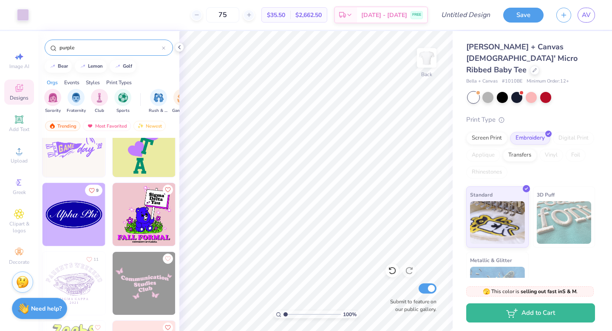
click at [92, 165] on img at bounding box center [74, 145] width 63 height 63
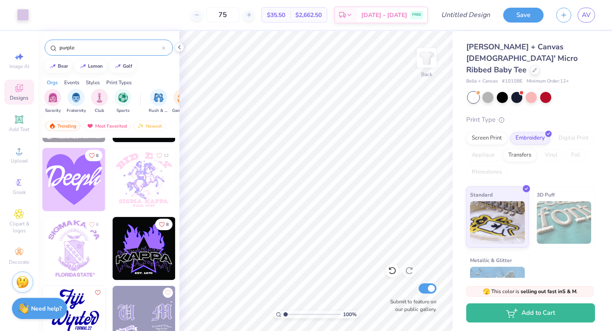
scroll to position [3855, 0]
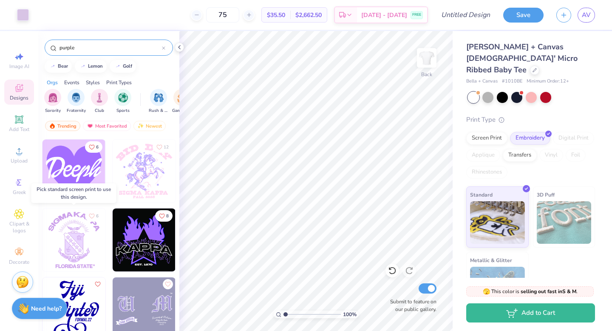
click at [63, 241] on img at bounding box center [74, 239] width 63 height 63
click at [504, 131] on div "Screen Print" at bounding box center [486, 137] width 41 height 13
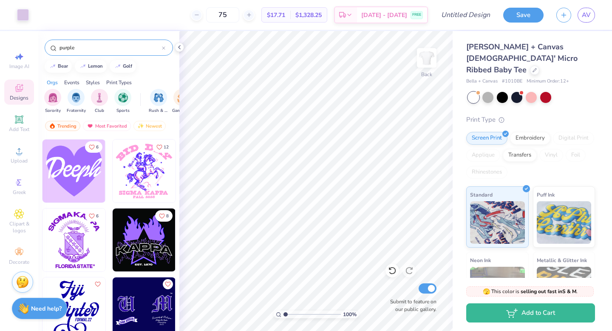
click at [86, 231] on img at bounding box center [74, 239] width 63 height 63
click at [23, 17] on div at bounding box center [23, 14] width 12 height 12
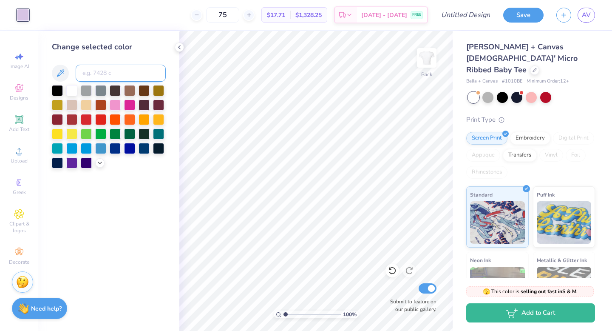
click at [128, 74] on input at bounding box center [121, 73] width 90 height 17
type input "529"
click at [118, 69] on input at bounding box center [121, 73] width 90 height 17
type input "529"
click at [18, 95] on span "Designs" at bounding box center [19, 97] width 19 height 7
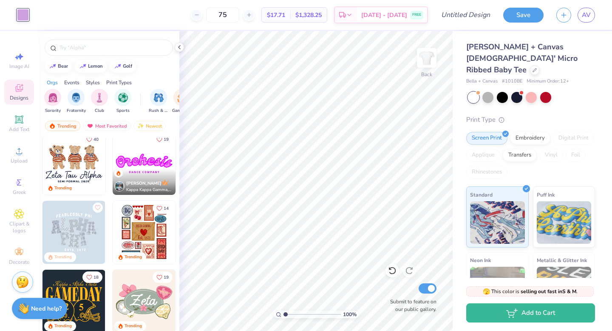
scroll to position [145, 0]
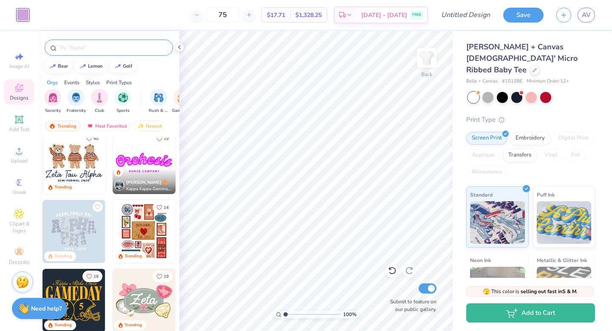
click at [88, 48] on input "text" at bounding box center [113, 47] width 109 height 9
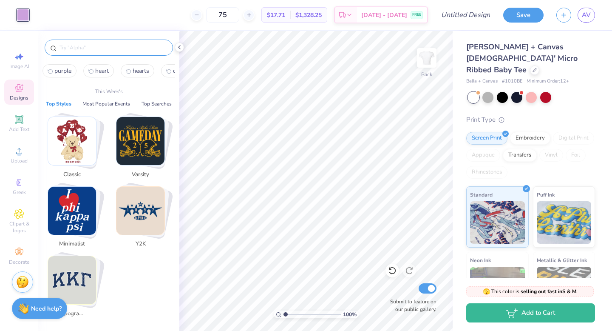
click at [62, 66] on button "purple" at bounding box center [60, 70] width 34 height 13
type input "purple"
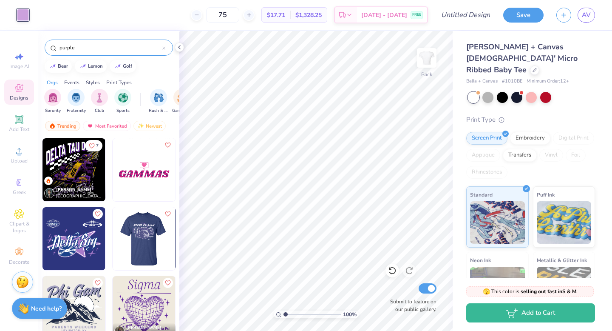
click at [98, 226] on img at bounding box center [74, 238] width 63 height 63
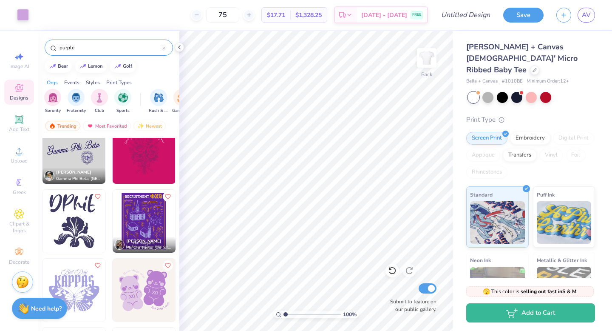
scroll to position [345, 0]
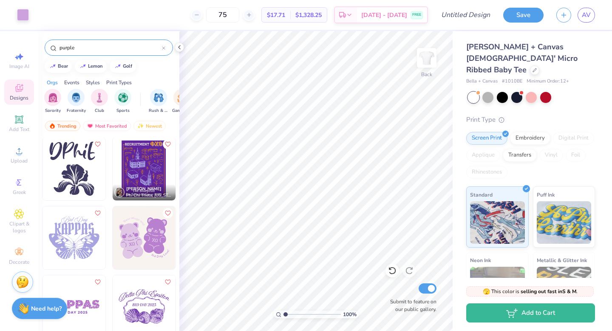
click at [149, 243] on img at bounding box center [144, 237] width 63 height 63
type input "10.22"
click at [26, 14] on div at bounding box center [23, 14] width 12 height 12
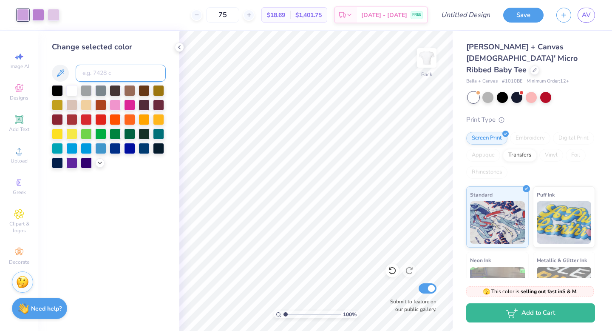
click at [108, 73] on input at bounding box center [121, 73] width 90 height 17
type input "531"
click at [99, 70] on input at bounding box center [121, 73] width 90 height 17
type input "528"
click at [96, 69] on input at bounding box center [121, 73] width 90 height 17
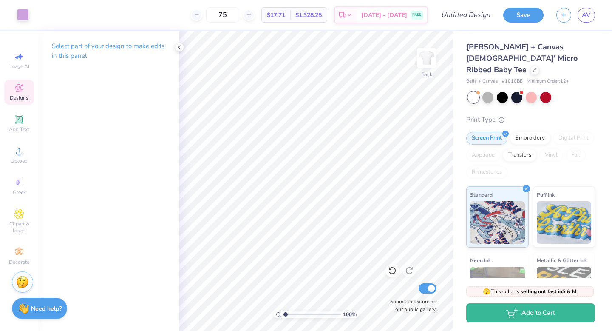
click at [17, 91] on icon at bounding box center [19, 88] width 8 height 8
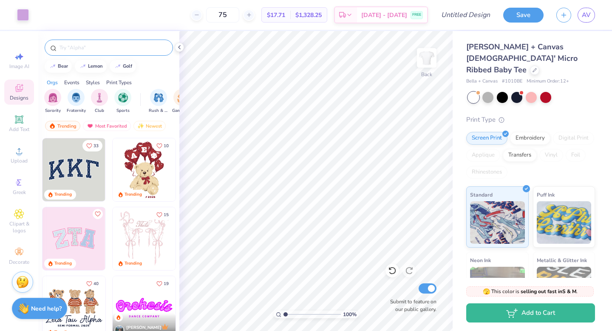
click at [81, 50] on input "text" at bounding box center [113, 47] width 109 height 9
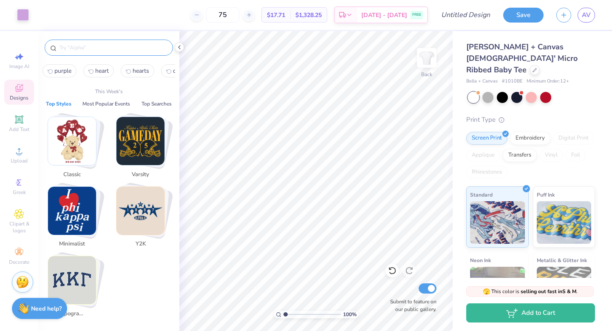
click at [66, 71] on span "purple" at bounding box center [62, 71] width 17 height 8
type input "purple"
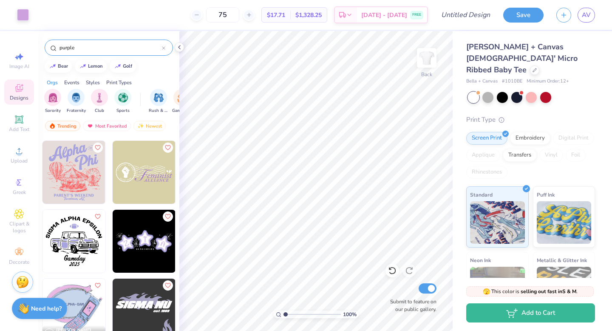
scroll to position [757, 0]
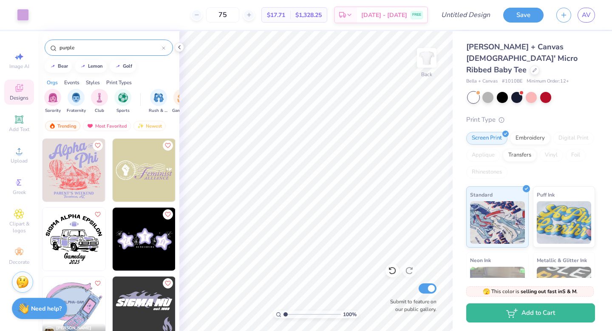
click at [147, 249] on img at bounding box center [144, 238] width 63 height 63
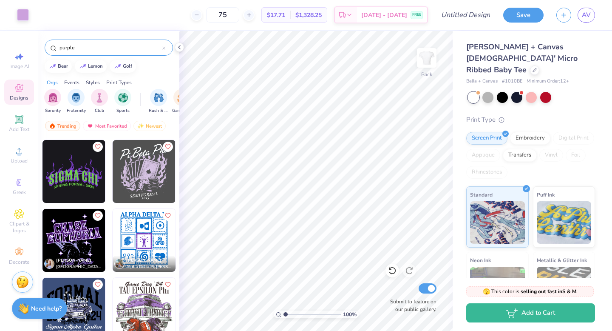
scroll to position [1387, 0]
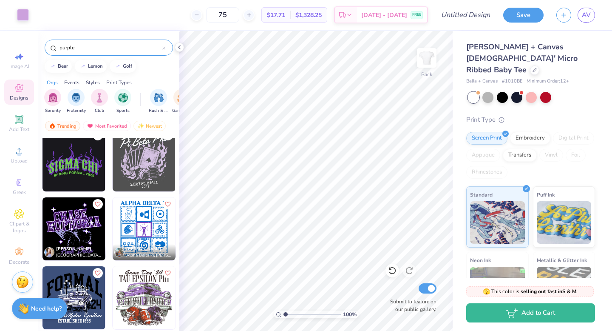
click at [149, 167] on img at bounding box center [144, 159] width 63 height 63
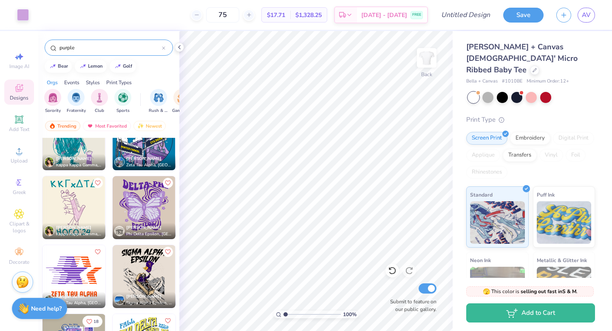
scroll to position [2375, 0]
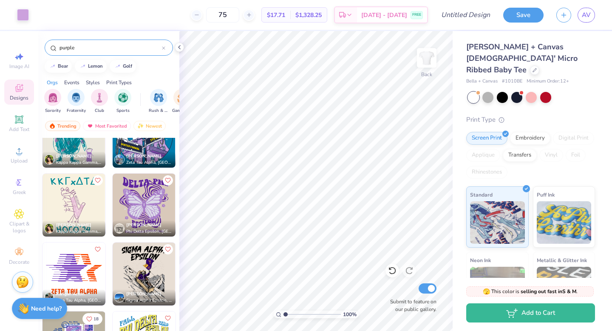
click at [144, 202] on img at bounding box center [144, 204] width 63 height 63
click at [22, 15] on div at bounding box center [23, 14] width 12 height 12
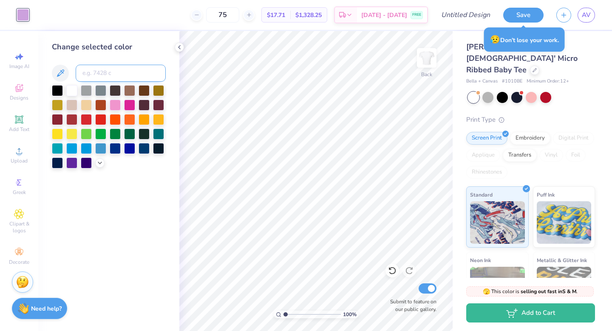
click at [105, 68] on input at bounding box center [121, 73] width 90 height 17
type input "2577"
type input "c"
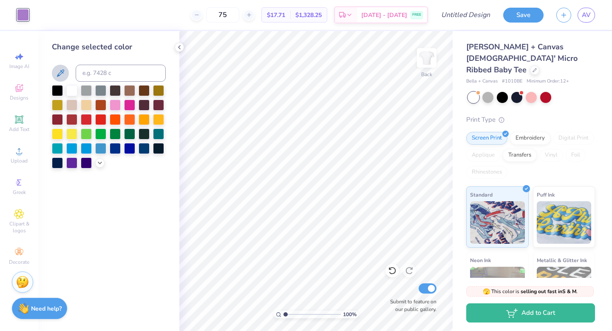
click at [62, 73] on icon at bounding box center [60, 73] width 10 height 10
click at [58, 69] on icon at bounding box center [60, 73] width 10 height 10
click at [99, 163] on icon at bounding box center [99, 162] width 7 height 7
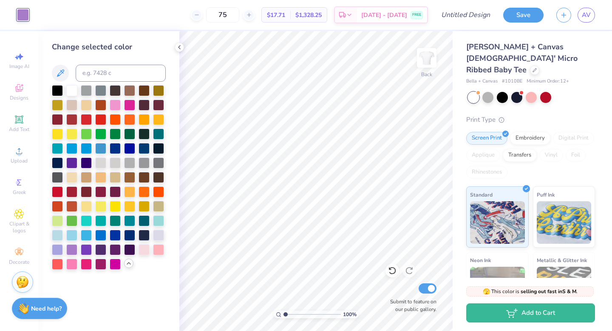
click at [134, 281] on div "Change selected color" at bounding box center [108, 181] width 141 height 300
click at [20, 215] on icon at bounding box center [19, 214] width 4 height 4
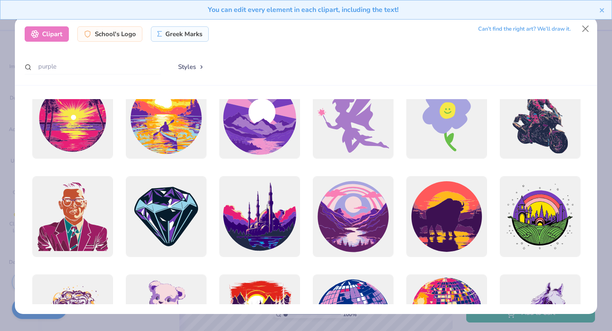
scroll to position [424, 0]
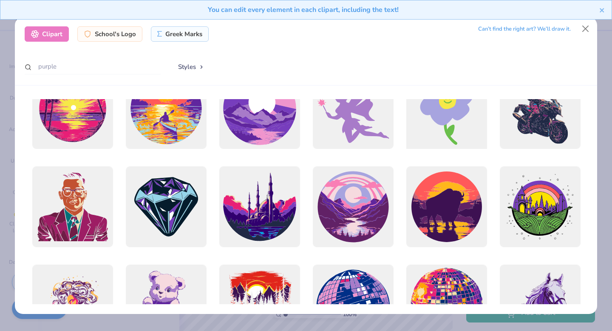
click at [451, 122] on div at bounding box center [446, 108] width 89 height 89
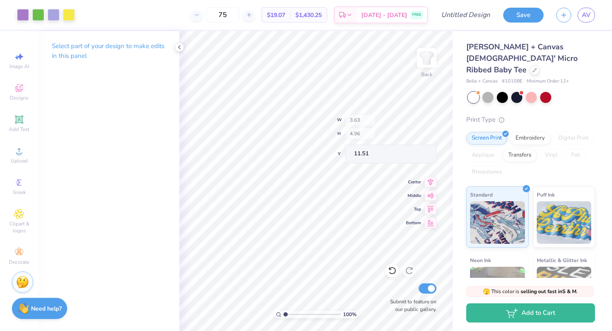
type input "3.63"
type input "4.96"
type input "11.51"
click at [26, 17] on div at bounding box center [23, 14] width 12 height 12
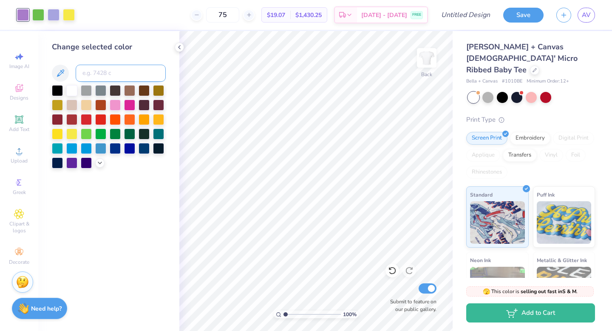
click at [105, 77] on input at bounding box center [121, 73] width 90 height 17
type input "2705"
click at [394, 269] on icon at bounding box center [392, 270] width 9 height 9
click at [394, 270] on icon at bounding box center [392, 270] width 9 height 9
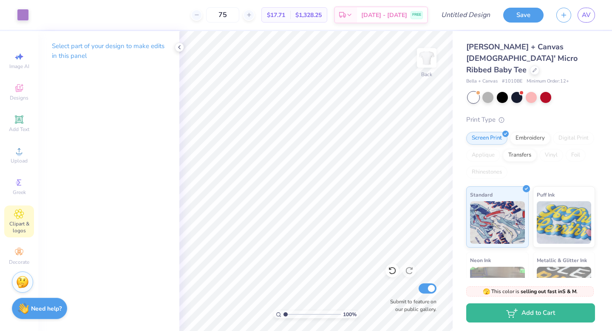
click at [20, 227] on span "Clipart & logos" at bounding box center [19, 227] width 30 height 14
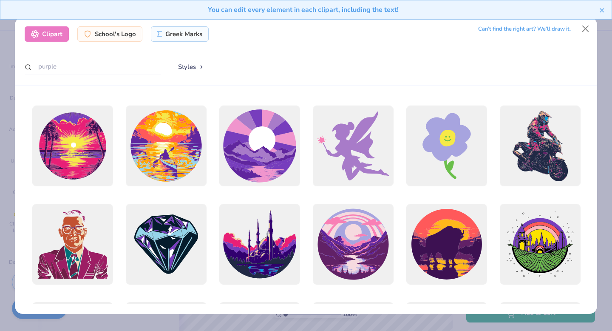
scroll to position [387, 0]
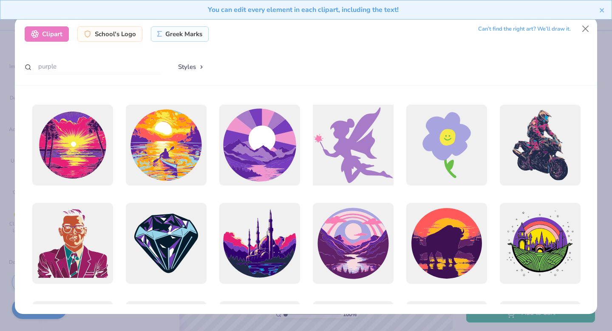
click at [361, 145] on div at bounding box center [353, 145] width 89 height 89
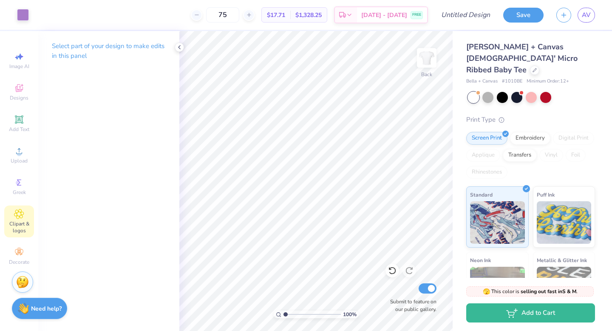
click at [20, 211] on icon at bounding box center [19, 214] width 10 height 10
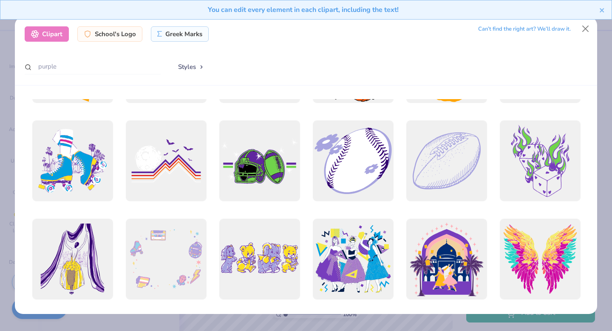
scroll to position [3037, 0]
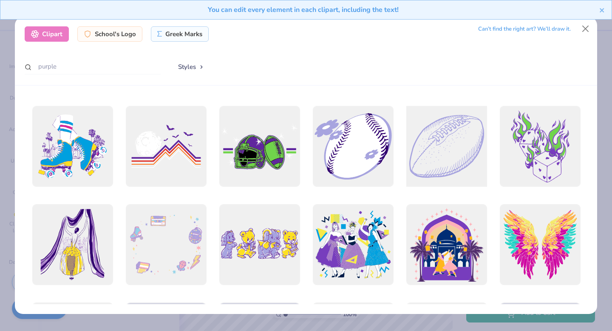
click at [433, 165] on div at bounding box center [446, 146] width 89 height 89
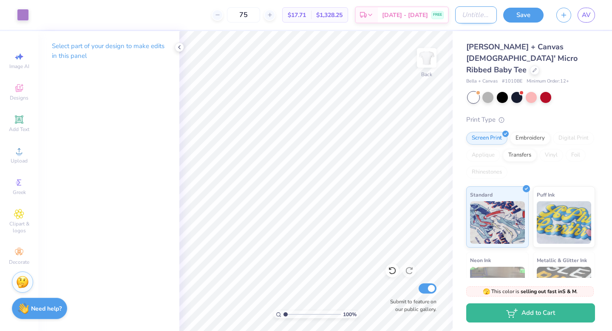
click at [475, 16] on input "Design Title" at bounding box center [476, 14] width 42 height 17
type input "with love, alpha chi"
click at [522, 18] on button "Save" at bounding box center [523, 13] width 40 height 15
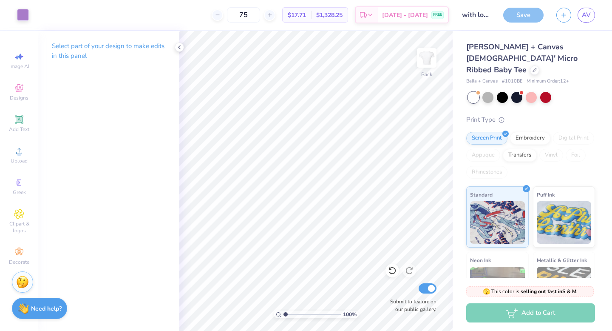
click at [179, 47] on icon at bounding box center [179, 47] width 7 height 7
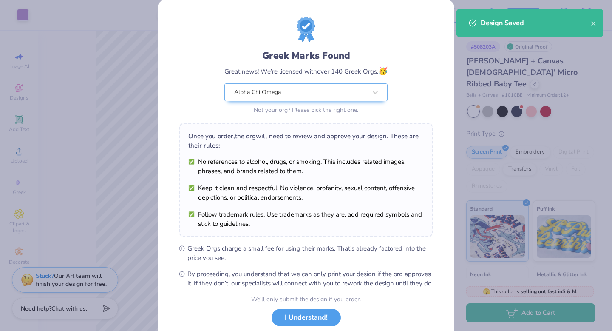
scroll to position [67, 0]
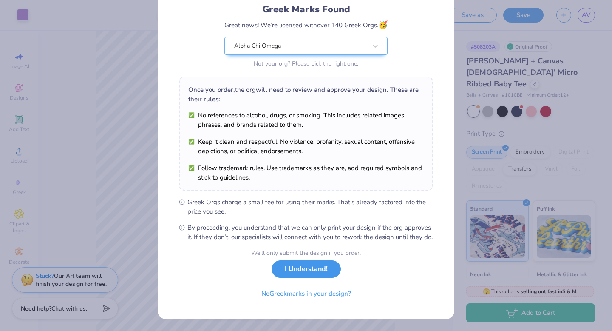
click at [307, 275] on button "I Understand!" at bounding box center [306, 268] width 69 height 17
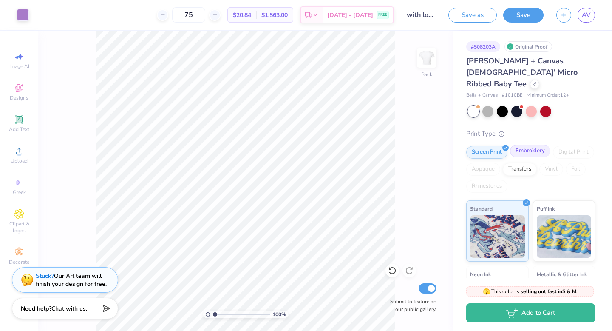
click at [539, 145] on div "Embroidery" at bounding box center [530, 151] width 40 height 13
